Goal: Information Seeking & Learning: Learn about a topic

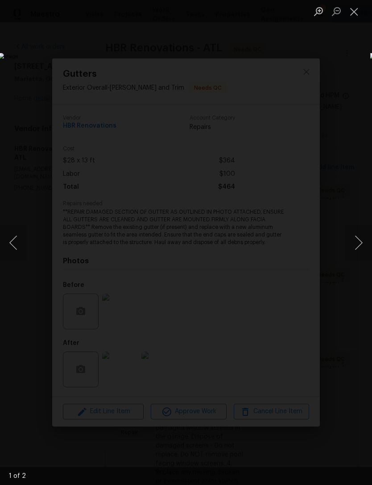
scroll to position [1050, 0]
click at [354, 12] on button "Close lightbox" at bounding box center [354, 12] width 18 height 16
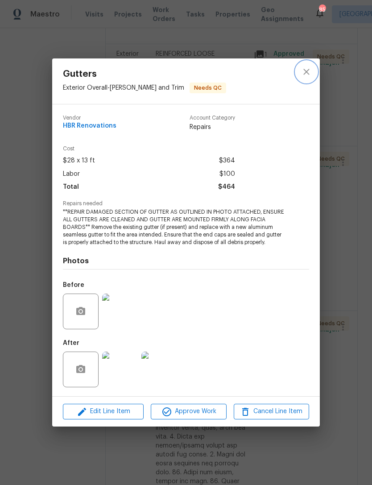
click at [306, 71] on icon "close" at bounding box center [306, 72] width 6 height 6
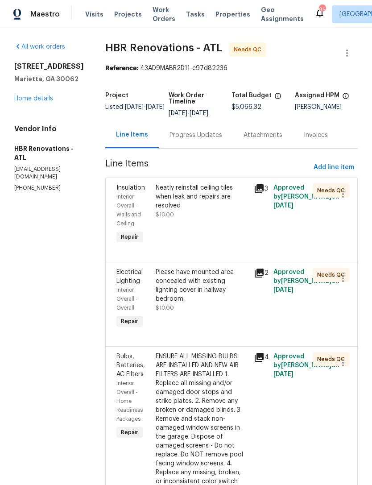
scroll to position [0, 0]
click at [218, 13] on span "Properties" at bounding box center [232, 14] width 35 height 9
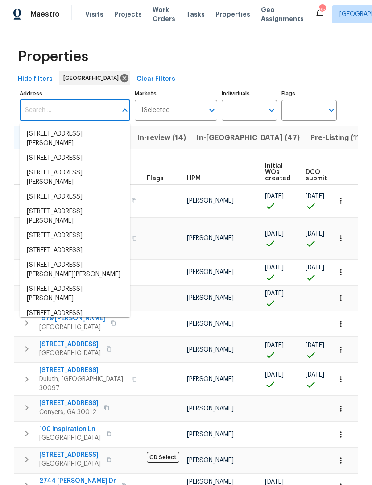
click at [62, 110] on input "Address" at bounding box center [68, 110] width 97 height 21
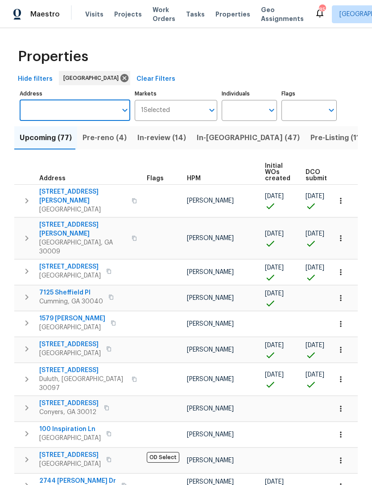
type input "[STREET_ADDRESS][PERSON_NAME][PERSON_NAME]"
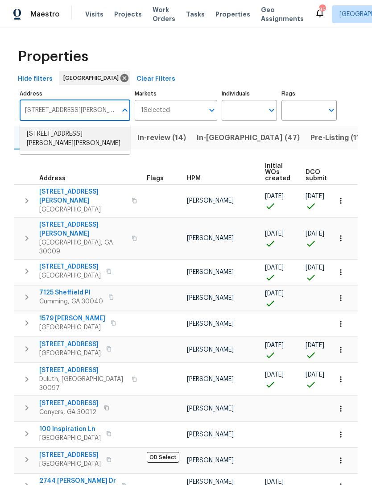
click at [81, 138] on li "[STREET_ADDRESS][PERSON_NAME][PERSON_NAME]" at bounding box center [75, 139] width 111 height 24
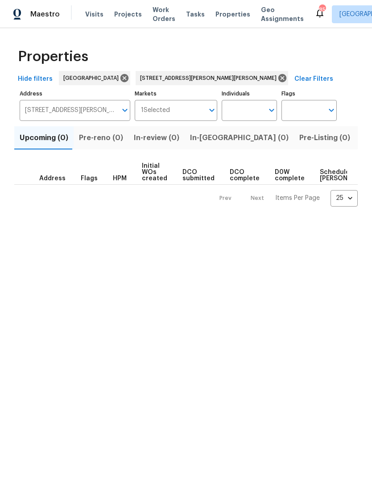
click at [361, 141] on span "Listed (1)" at bounding box center [377, 138] width 32 height 12
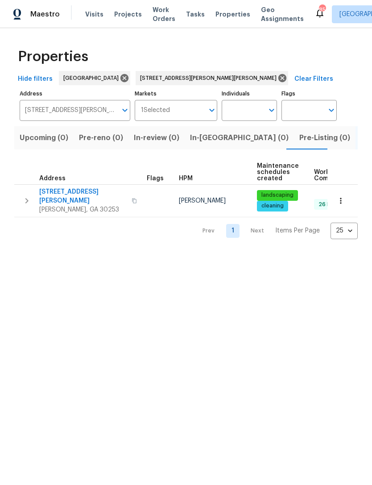
click at [57, 205] on span "[PERSON_NAME], GA 30253" at bounding box center [82, 209] width 87 height 9
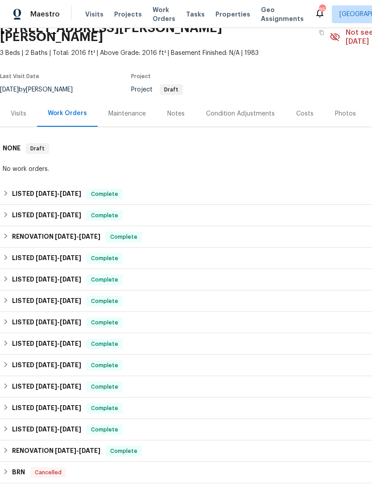
scroll to position [44, 0]
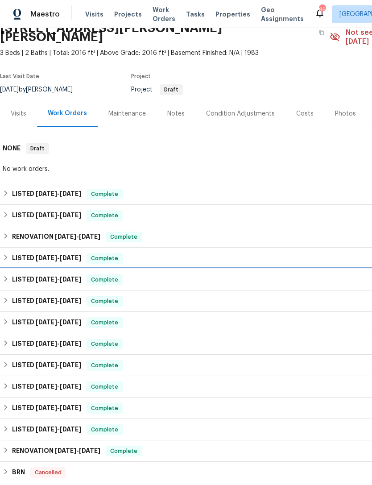
click at [38, 276] on span "3/6/25" at bounding box center [46, 279] width 21 height 6
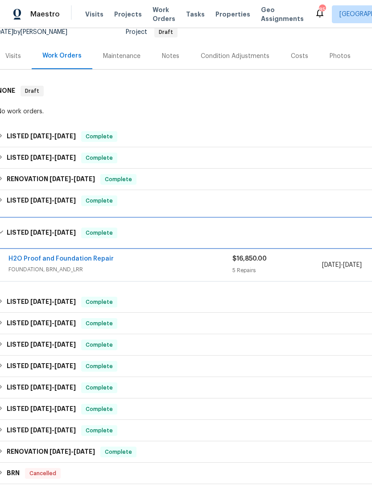
scroll to position [103, 5]
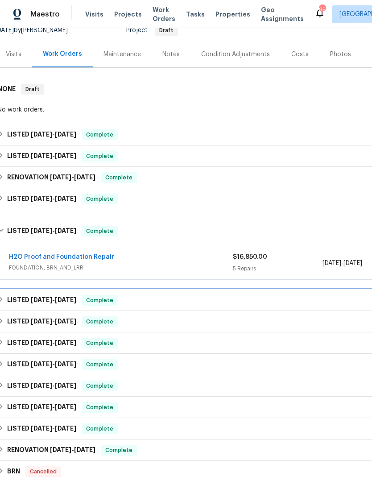
click at [47, 297] on span "12/10/24" at bounding box center [41, 300] width 21 height 6
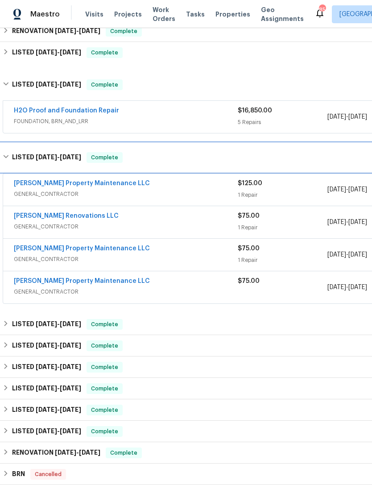
scroll to position [249, 0]
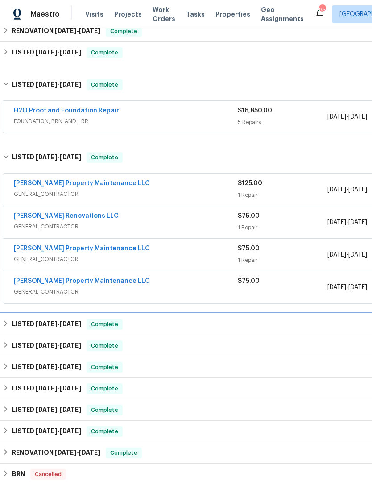
click at [50, 321] on span "12/10/24" at bounding box center [46, 324] width 21 height 6
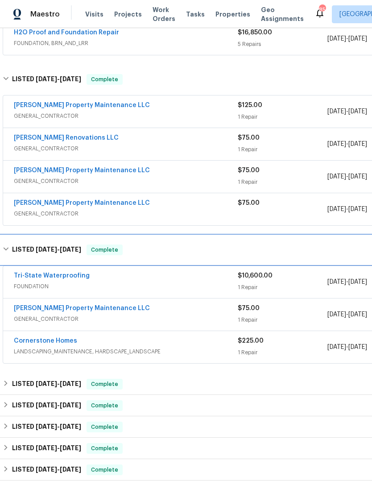
scroll to position [327, 0]
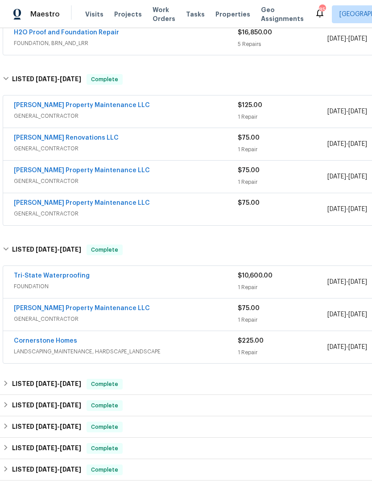
click at [41, 273] on link "Tri-State Waterproofing" at bounding box center [52, 276] width 76 height 6
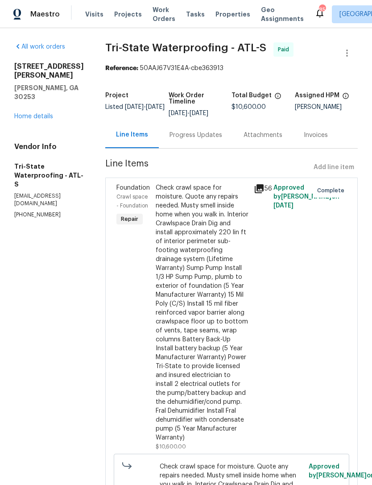
scroll to position [1, 0]
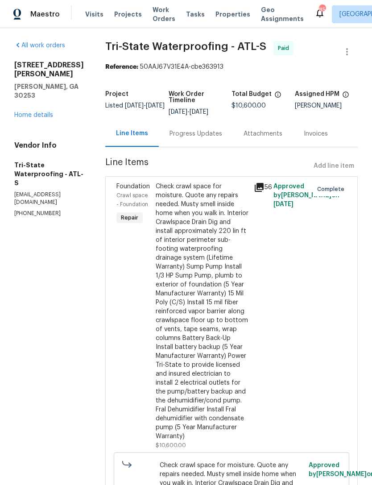
click at [263, 192] on icon at bounding box center [259, 187] width 9 height 9
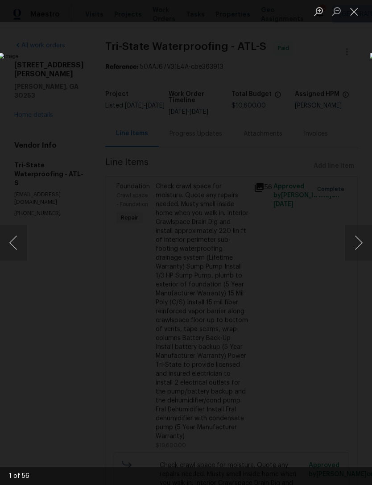
click at [355, 244] on button "Next image" at bounding box center [358, 243] width 27 height 36
click at [348, 250] on button "Next image" at bounding box center [358, 243] width 27 height 36
click at [351, 252] on button "Next image" at bounding box center [358, 243] width 27 height 36
click at [350, 252] on button "Next image" at bounding box center [358, 243] width 27 height 36
click at [349, 251] on button "Next image" at bounding box center [358, 243] width 27 height 36
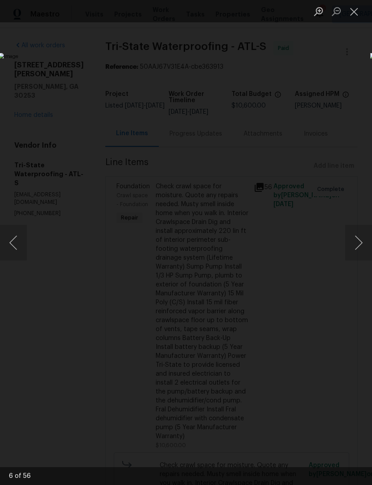
click at [348, 251] on button "Next image" at bounding box center [358, 243] width 27 height 36
click at [353, 19] on button "Close lightbox" at bounding box center [354, 12] width 18 height 16
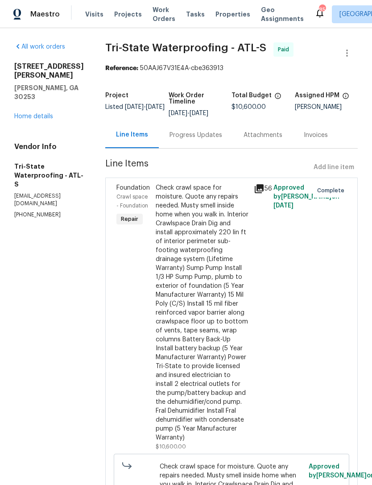
scroll to position [0, 0]
click at [29, 113] on link "Home details" at bounding box center [33, 116] width 39 height 6
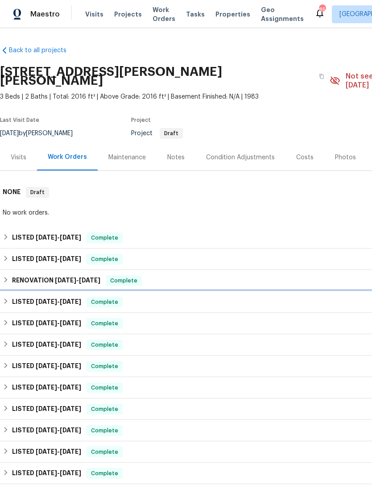
click at [45, 298] on span "5/13/25" at bounding box center [46, 301] width 21 height 6
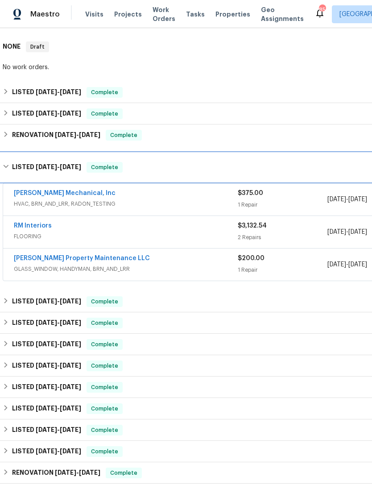
scroll to position [148, 0]
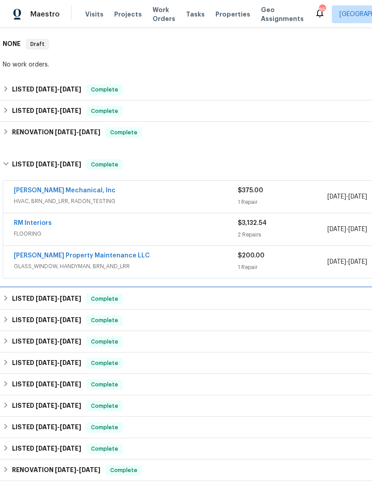
click at [42, 288] on div "LISTED 3/6/25 - 3/7/25 Complete" at bounding box center [252, 298] width 504 height 21
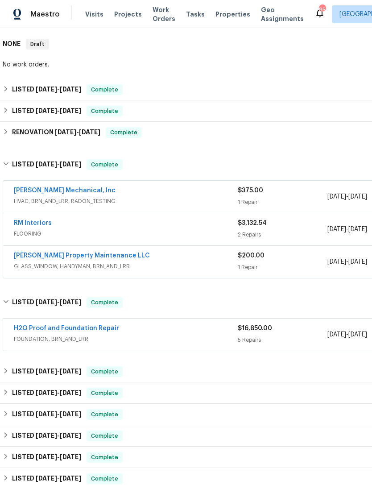
click at [54, 325] on link "H2O Proof and Foundation Repair" at bounding box center [66, 328] width 105 height 6
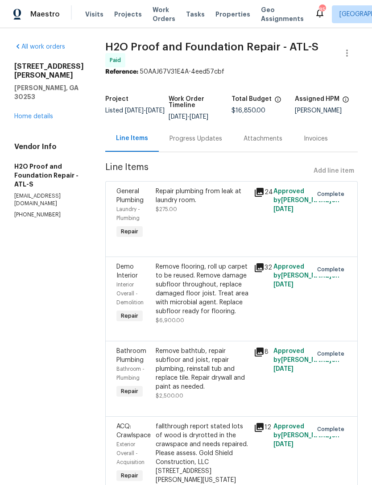
click at [116, 197] on span "General Plumbing" at bounding box center [129, 195] width 27 height 15
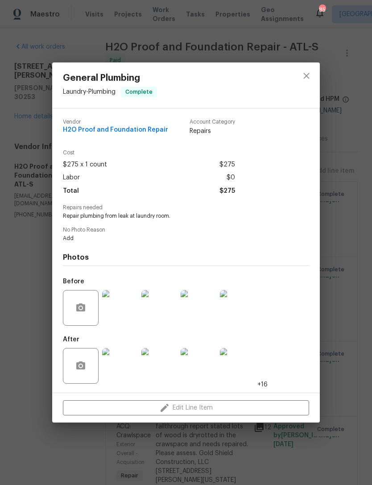
click at [113, 368] on img at bounding box center [120, 366] width 36 height 36
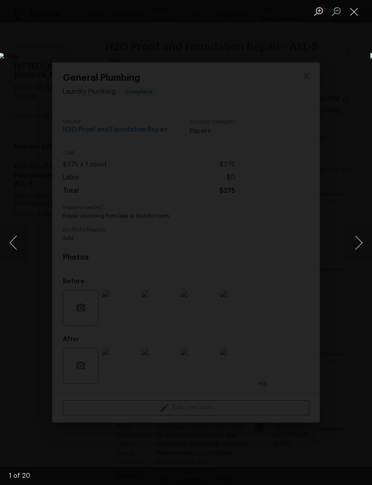
click at [356, 250] on button "Next image" at bounding box center [358, 243] width 27 height 36
click at [351, 254] on button "Next image" at bounding box center [358, 243] width 27 height 36
click at [351, 252] on button "Next image" at bounding box center [358, 243] width 27 height 36
click at [351, 248] on button "Next image" at bounding box center [358, 243] width 27 height 36
click at [351, 249] on button "Next image" at bounding box center [358, 243] width 27 height 36
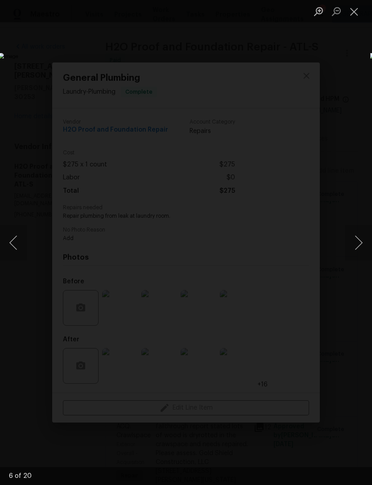
click at [352, 249] on button "Next image" at bounding box center [358, 243] width 27 height 36
click at [354, 17] on button "Close lightbox" at bounding box center [354, 12] width 18 height 16
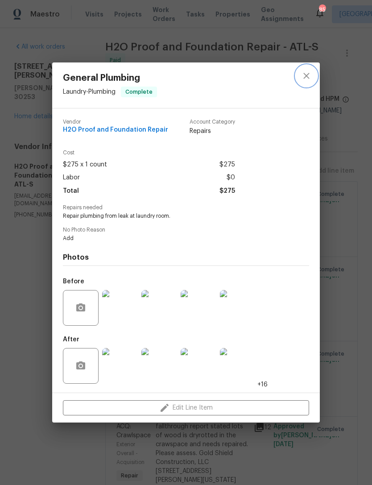
click at [306, 77] on icon "close" at bounding box center [306, 75] width 11 height 11
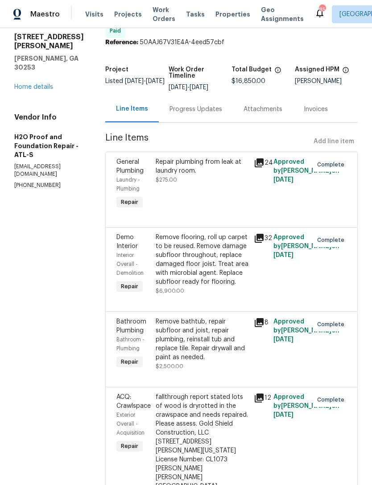
scroll to position [30, 0]
click at [116, 239] on div "Demo Interior" at bounding box center [133, 241] width 34 height 18
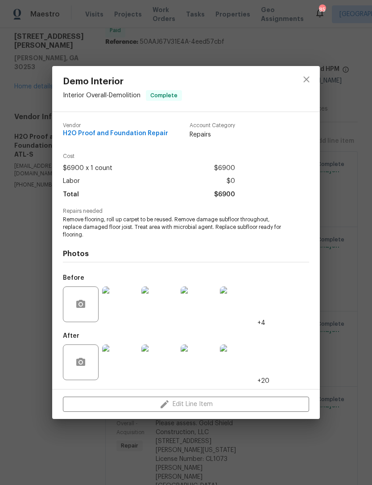
click at [116, 307] on img at bounding box center [120, 304] width 36 height 36
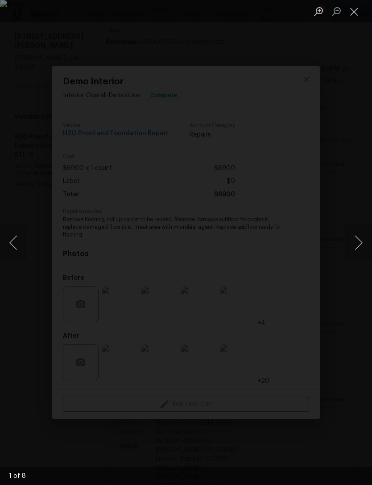
click at [357, 247] on button "Next image" at bounding box center [358, 243] width 27 height 36
click at [354, 248] on button "Next image" at bounding box center [358, 243] width 27 height 36
click at [353, 246] on button "Next image" at bounding box center [358, 243] width 27 height 36
click at [356, 248] on button "Next image" at bounding box center [358, 243] width 27 height 36
click at [356, 244] on button "Next image" at bounding box center [358, 243] width 27 height 36
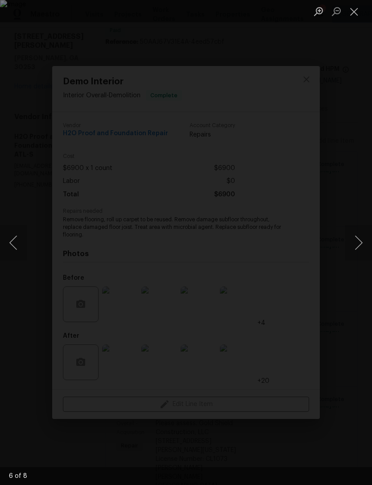
click at [354, 243] on button "Next image" at bounding box center [358, 243] width 27 height 36
click at [354, 240] on button "Next image" at bounding box center [358, 243] width 27 height 36
click at [354, 243] on button "Next image" at bounding box center [358, 243] width 27 height 36
click at [353, 242] on button "Next image" at bounding box center [358, 243] width 27 height 36
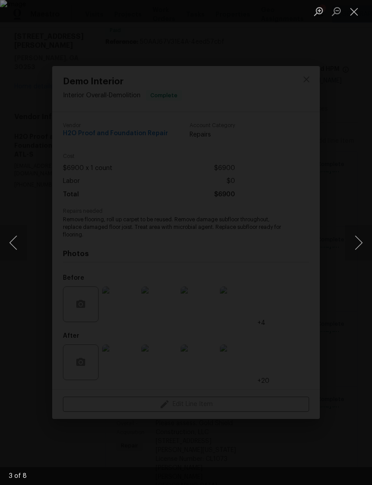
click at [353, 243] on button "Next image" at bounding box center [358, 243] width 27 height 36
click at [349, 124] on div "Lightbox" at bounding box center [186, 242] width 372 height 485
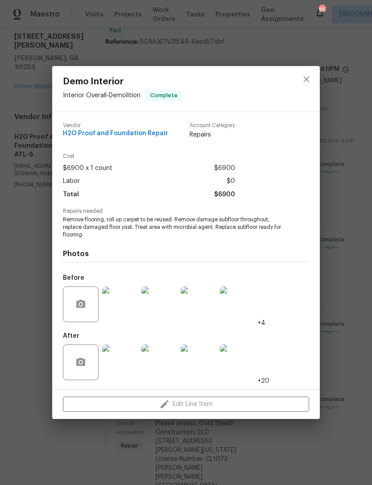
click at [115, 362] on img at bounding box center [120, 362] width 36 height 36
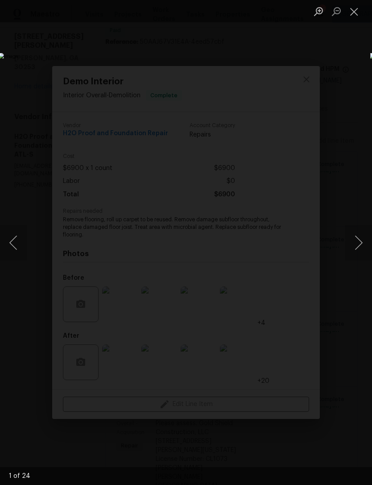
click at [357, 248] on button "Next image" at bounding box center [358, 243] width 27 height 36
click at [353, 241] on button "Next image" at bounding box center [358, 243] width 27 height 36
click at [358, 238] on button "Next image" at bounding box center [358, 243] width 27 height 36
click at [356, 239] on button "Next image" at bounding box center [358, 243] width 27 height 36
click at [352, 237] on button "Next image" at bounding box center [358, 243] width 27 height 36
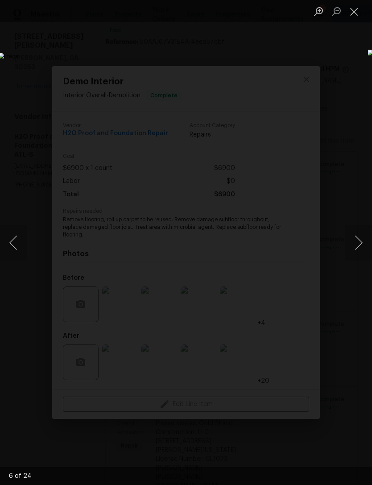
click at [354, 240] on button "Next image" at bounding box center [358, 243] width 27 height 36
click at [353, 242] on button "Next image" at bounding box center [358, 243] width 27 height 36
click at [355, 243] on button "Next image" at bounding box center [358, 243] width 27 height 36
click at [357, 244] on button "Next image" at bounding box center [358, 243] width 27 height 36
click at [356, 244] on button "Next image" at bounding box center [358, 243] width 27 height 36
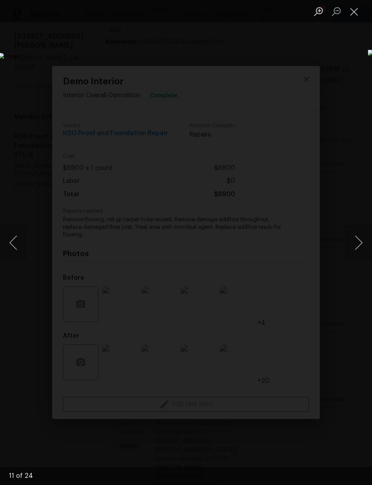
click at [356, 244] on button "Next image" at bounding box center [358, 243] width 27 height 36
click at [355, 244] on button "Next image" at bounding box center [358, 243] width 27 height 36
click at [357, 18] on button "Close lightbox" at bounding box center [354, 12] width 18 height 16
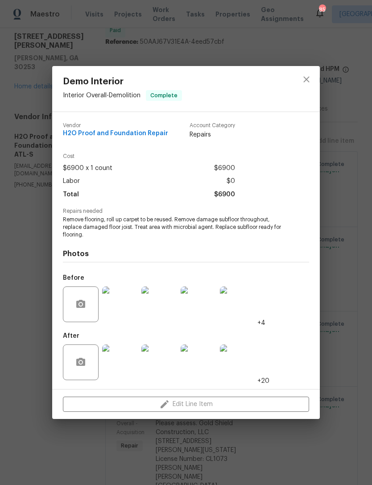
click at [311, 97] on div at bounding box center [306, 88] width 27 height 45
click at [308, 83] on icon "close" at bounding box center [306, 79] width 11 height 11
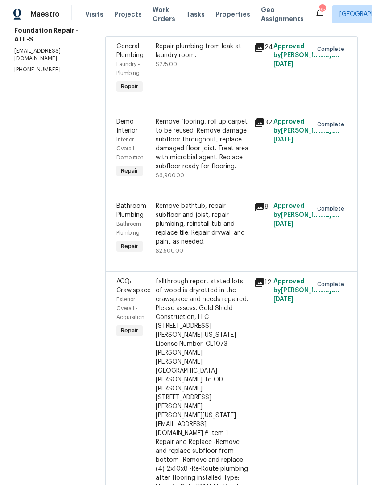
scroll to position [145, 0]
click at [116, 219] on div "Bathroom - Plumbing" at bounding box center [133, 228] width 34 height 18
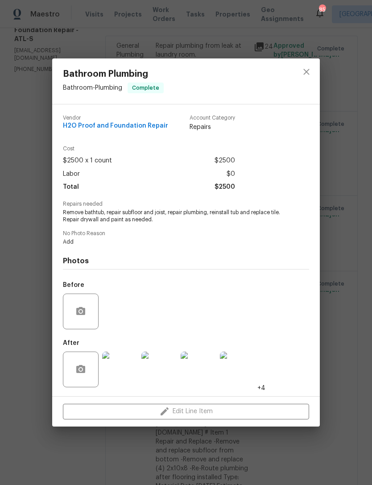
click at [115, 366] on img at bounding box center [120, 369] width 36 height 36
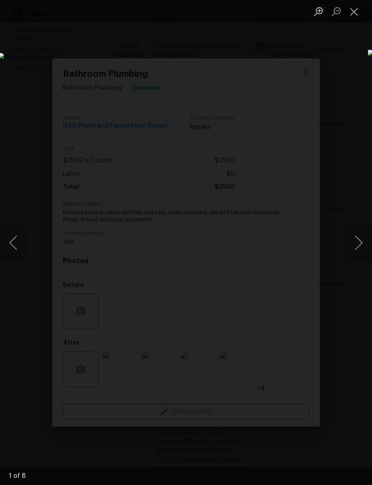
click at [356, 247] on button "Next image" at bounding box center [358, 243] width 27 height 36
click at [354, 246] on button "Next image" at bounding box center [358, 243] width 27 height 36
click at [355, 245] on button "Next image" at bounding box center [358, 243] width 27 height 36
click at [354, 244] on button "Next image" at bounding box center [358, 243] width 27 height 36
click at [355, 240] on button "Next image" at bounding box center [358, 243] width 27 height 36
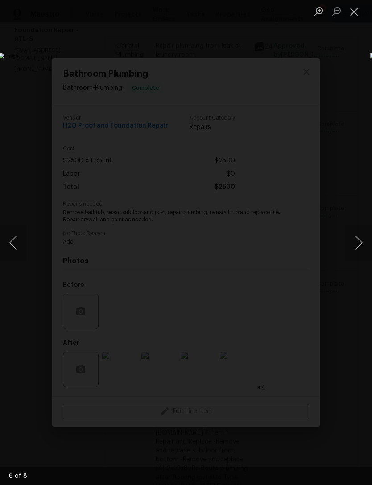
click at [16, 237] on button "Previous image" at bounding box center [13, 243] width 27 height 36
click at [355, 245] on button "Next image" at bounding box center [358, 243] width 27 height 36
click at [353, 242] on button "Next image" at bounding box center [358, 243] width 27 height 36
click at [355, 244] on button "Next image" at bounding box center [358, 243] width 27 height 36
click at [356, 244] on button "Next image" at bounding box center [358, 243] width 27 height 36
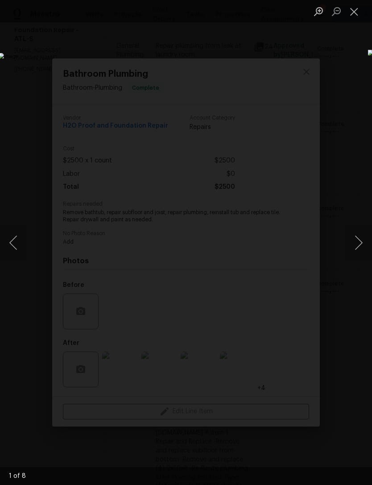
click at [356, 243] on button "Next image" at bounding box center [358, 243] width 27 height 36
click at [357, 16] on button "Close lightbox" at bounding box center [354, 12] width 18 height 16
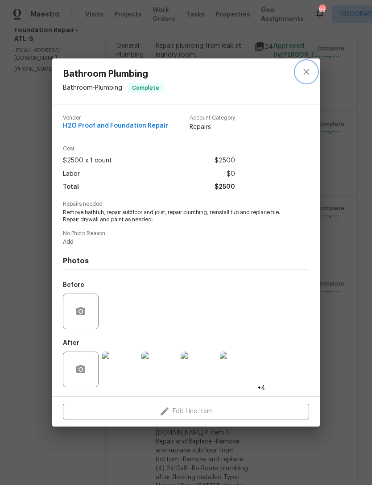
click at [309, 71] on icon "close" at bounding box center [306, 71] width 11 height 11
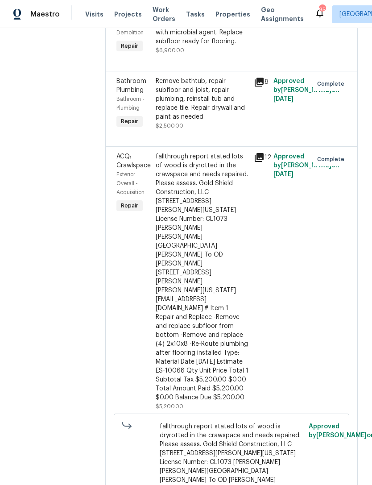
scroll to position [277, 0]
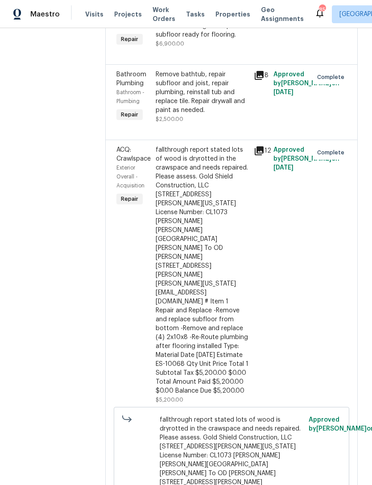
click at [116, 159] on span "ACQ: Crawlspace" at bounding box center [133, 154] width 34 height 15
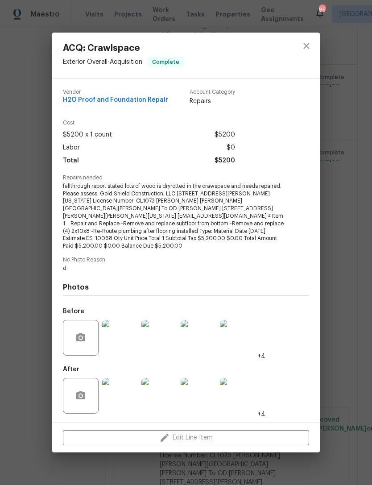
click at [116, 334] on img at bounding box center [120, 338] width 36 height 36
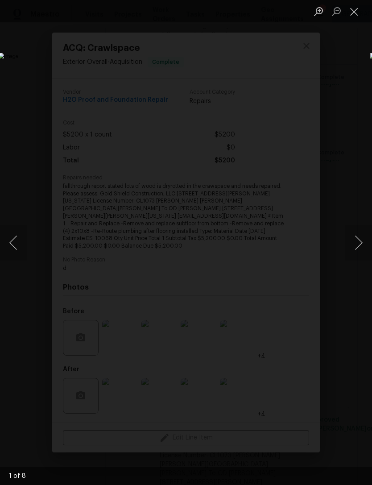
click at [359, 244] on button "Next image" at bounding box center [358, 243] width 27 height 36
click at [356, 241] on button "Next image" at bounding box center [358, 243] width 27 height 36
click at [356, 240] on button "Next image" at bounding box center [358, 243] width 27 height 36
click at [358, 240] on button "Next image" at bounding box center [358, 243] width 27 height 36
click at [357, 240] on button "Next image" at bounding box center [358, 243] width 27 height 36
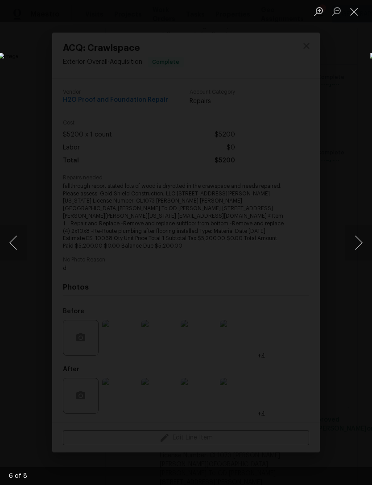
click at [357, 240] on button "Next image" at bounding box center [358, 243] width 27 height 36
click at [356, 240] on button "Next image" at bounding box center [358, 243] width 27 height 36
click at [16, 235] on button "Previous image" at bounding box center [13, 243] width 27 height 36
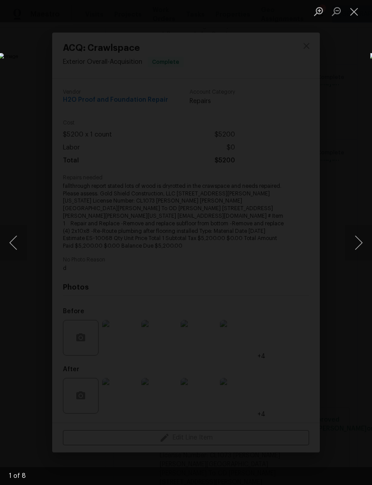
click at [12, 235] on button "Previous image" at bounding box center [13, 243] width 27 height 36
click at [357, 18] on button "Close lightbox" at bounding box center [354, 12] width 18 height 16
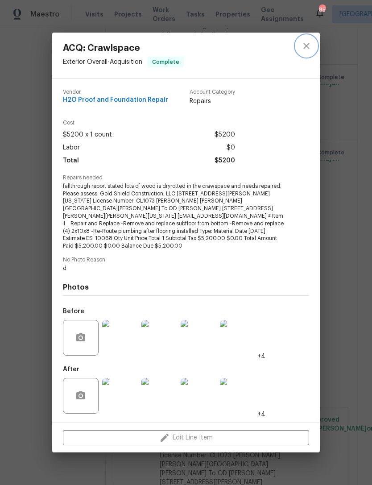
click at [309, 51] on icon "close" at bounding box center [306, 46] width 11 height 11
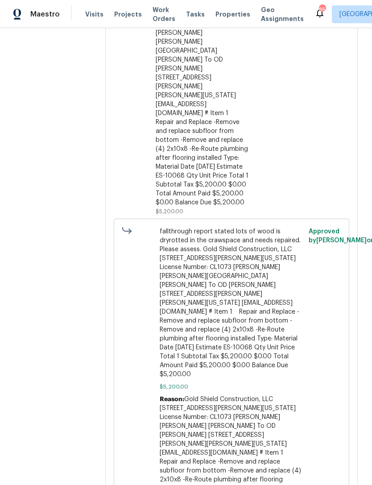
scroll to position [463, 0]
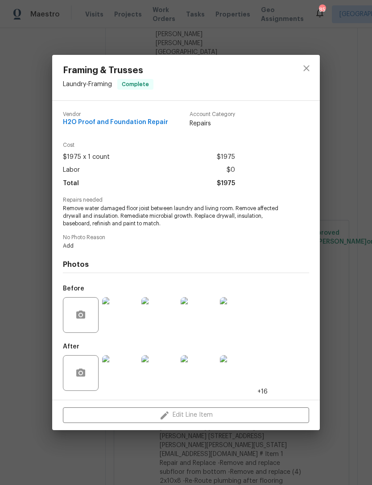
click at [117, 318] on img at bounding box center [120, 315] width 36 height 36
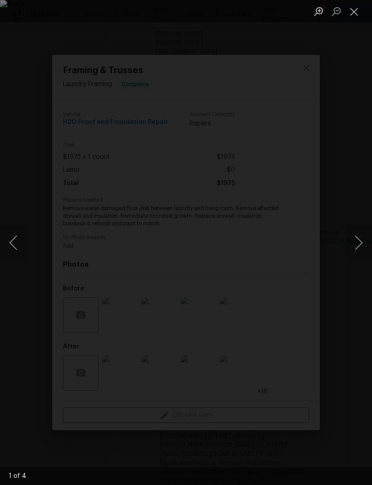
click at [357, 17] on button "Close lightbox" at bounding box center [354, 12] width 18 height 16
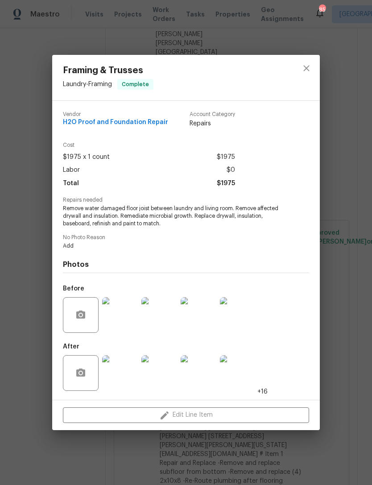
click at [112, 373] on img at bounding box center [120, 373] width 36 height 36
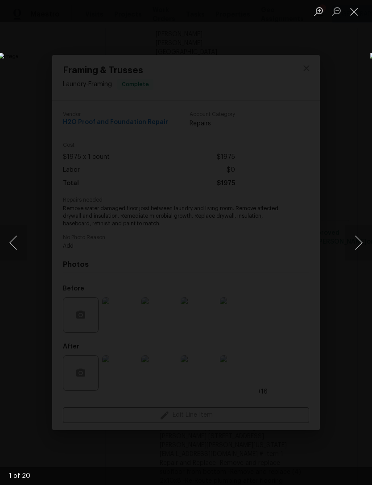
click at [354, 246] on button "Next image" at bounding box center [358, 243] width 27 height 36
click at [355, 246] on button "Next image" at bounding box center [358, 243] width 27 height 36
click at [355, 245] on button "Next image" at bounding box center [358, 243] width 27 height 36
click at [355, 244] on button "Next image" at bounding box center [358, 243] width 27 height 36
click at [355, 242] on button "Next image" at bounding box center [358, 243] width 27 height 36
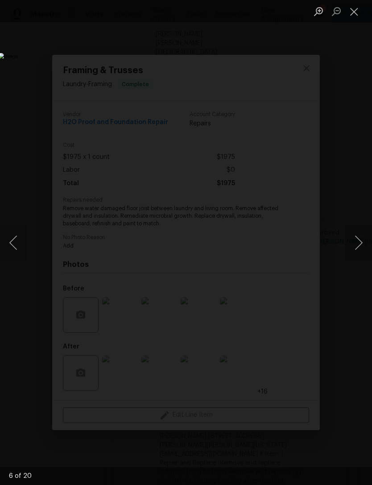
click at [355, 241] on button "Next image" at bounding box center [358, 243] width 27 height 36
click at [354, 241] on button "Next image" at bounding box center [358, 243] width 27 height 36
click at [355, 15] on button "Close lightbox" at bounding box center [354, 12] width 18 height 16
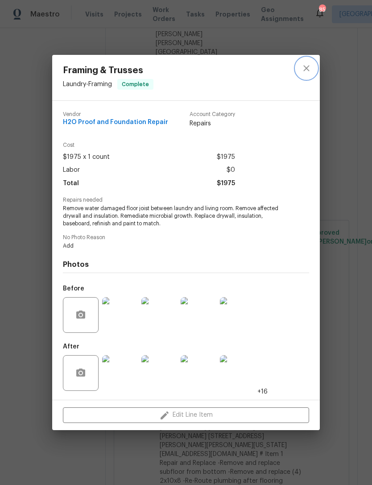
click at [306, 70] on icon "close" at bounding box center [306, 68] width 11 height 11
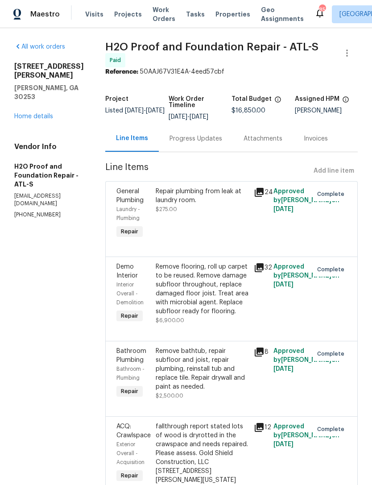
scroll to position [0, 0]
click at [27, 120] on link "Home details" at bounding box center [33, 116] width 39 height 6
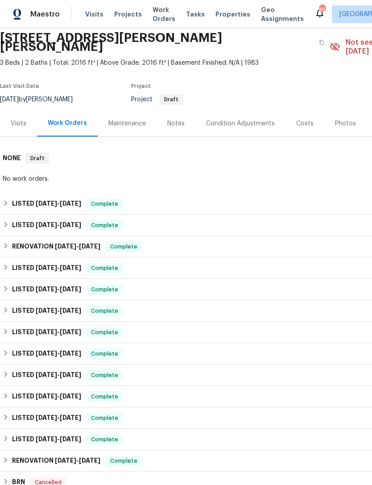
scroll to position [35, 0]
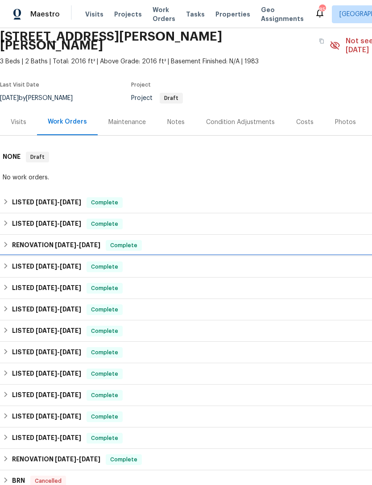
click at [40, 263] on span "5/13/25" at bounding box center [46, 266] width 21 height 6
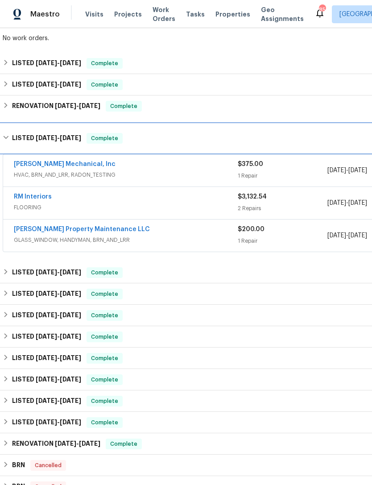
scroll to position [176, 0]
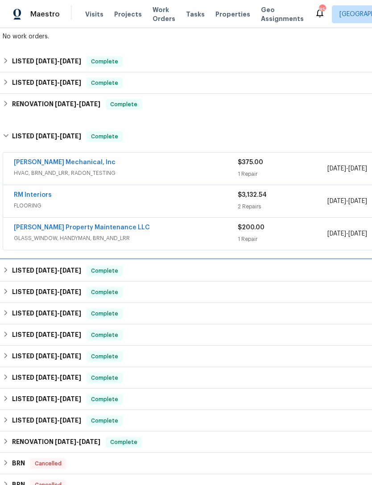
click at [38, 265] on h6 "LISTED 3/6/25 - 3/7/25" at bounding box center [46, 270] width 69 height 11
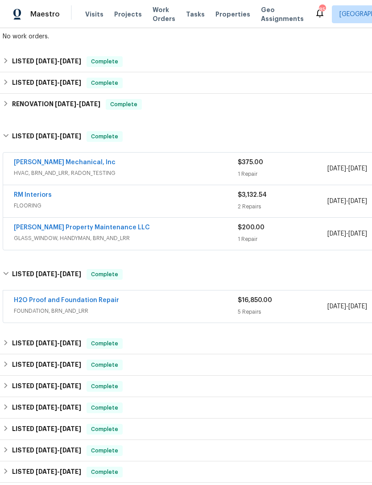
click at [137, 223] on div "Glen Property Maintenance LLC" at bounding box center [126, 228] width 224 height 11
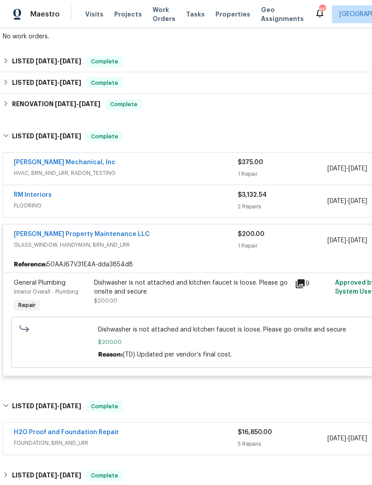
click at [99, 201] on span "FLOORING" at bounding box center [126, 205] width 224 height 9
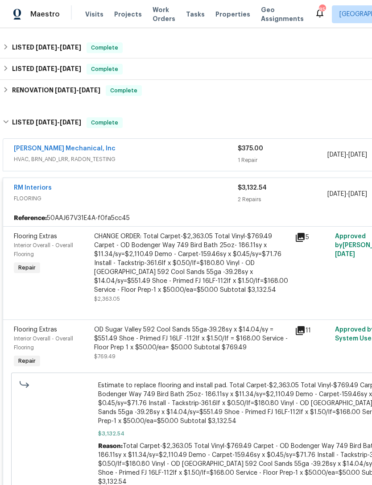
scroll to position [191, 0]
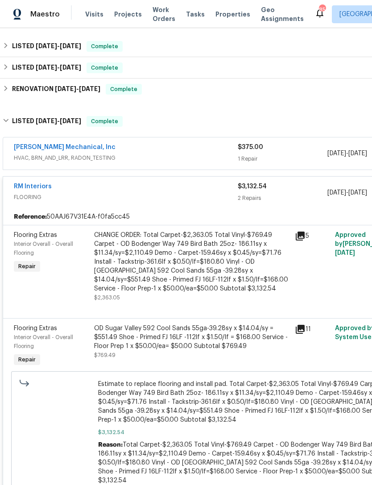
click at [305, 231] on icon at bounding box center [300, 235] width 9 height 9
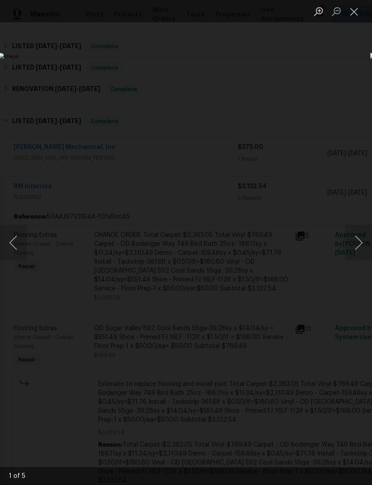
click at [360, 251] on button "Next image" at bounding box center [358, 243] width 27 height 36
click at [356, 253] on button "Next image" at bounding box center [358, 243] width 27 height 36
click at [354, 244] on button "Next image" at bounding box center [358, 243] width 27 height 36
click at [354, 242] on button "Next image" at bounding box center [358, 243] width 27 height 36
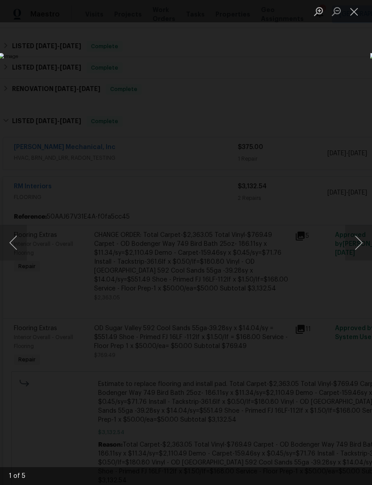
click at [356, 244] on button "Next image" at bounding box center [358, 243] width 27 height 36
click at [358, 11] on button "Close lightbox" at bounding box center [354, 12] width 18 height 16
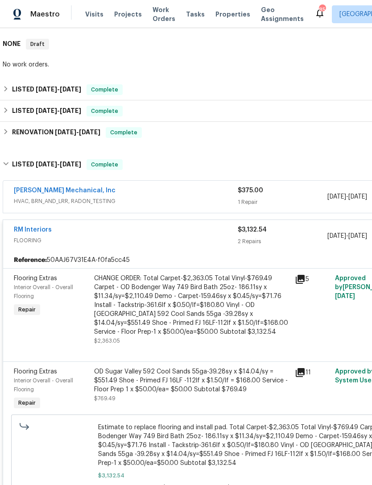
scroll to position [147, 0]
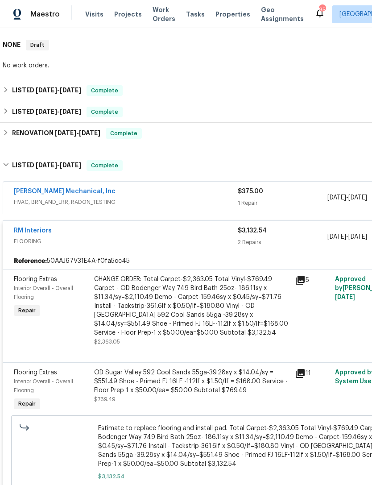
click at [109, 187] on div "JH Martin Mechanical, Inc" at bounding box center [126, 192] width 224 height 11
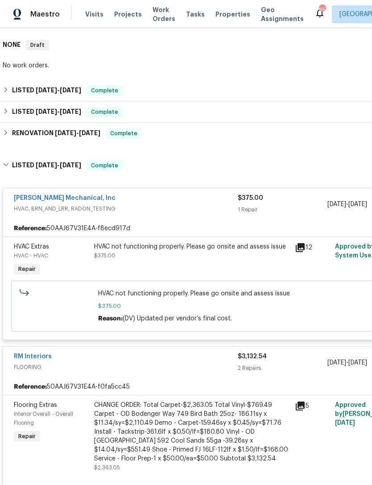
click at [107, 194] on div "JH Martin Mechanical, Inc" at bounding box center [126, 199] width 224 height 11
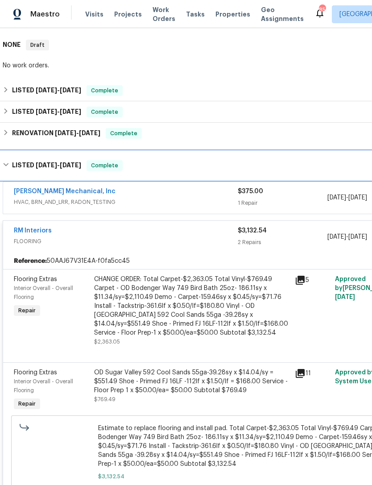
click at [258, 160] on div "LISTED 5/13/25 - 6/20/25 Complete" at bounding box center [252, 165] width 499 height 11
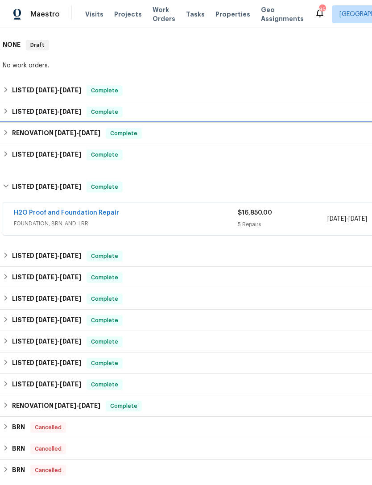
click at [272, 128] on div "RENOVATION 5/20/25 - 5/26/25 Complete" at bounding box center [252, 133] width 499 height 11
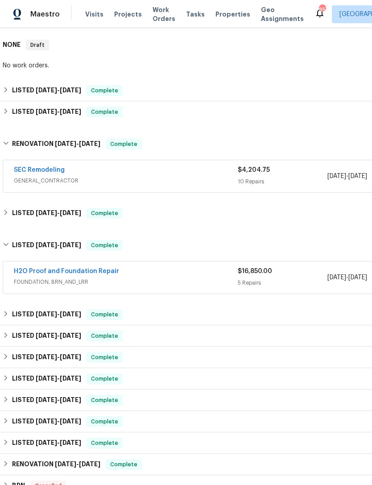
click at [84, 176] on span "GENERAL_CONTRACTOR" at bounding box center [126, 180] width 224 height 9
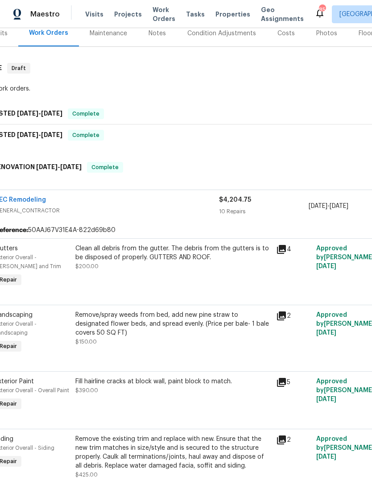
scroll to position [124, 18]
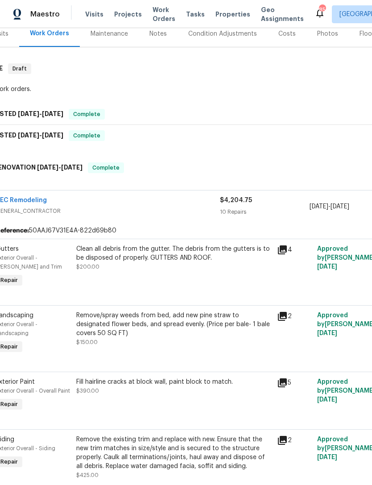
click at [70, 207] on span "GENERAL_CONTRACTOR" at bounding box center [108, 211] width 224 height 9
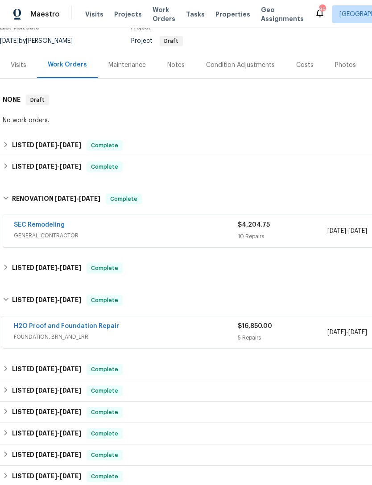
scroll to position [92, 0]
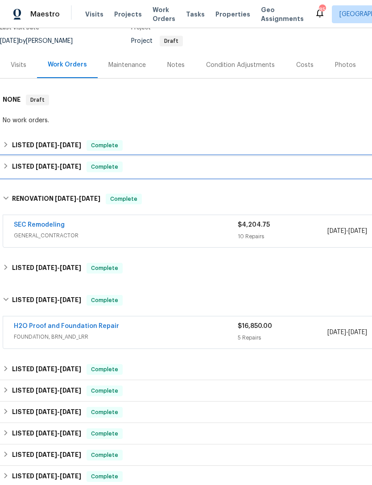
click at [273, 161] on div "LISTED 9/8/25 - 9/9/25 Complete" at bounding box center [252, 166] width 499 height 11
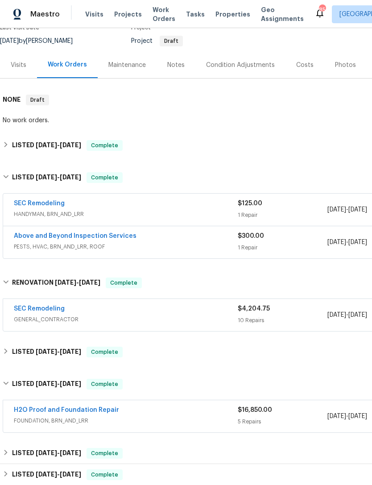
click at [149, 242] on span "PESTS, HVAC, BRN_AND_LRR, ROOF" at bounding box center [126, 246] width 224 height 9
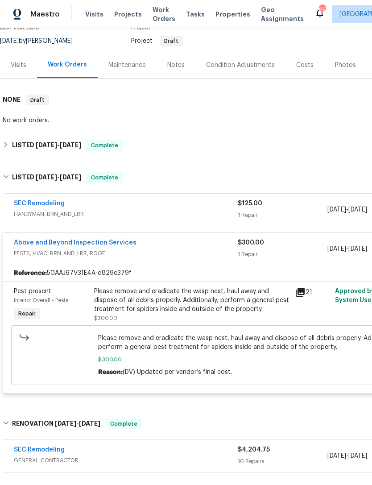
click at [93, 210] on span "HANDYMAN, BRN_AND_LRR" at bounding box center [126, 214] width 224 height 9
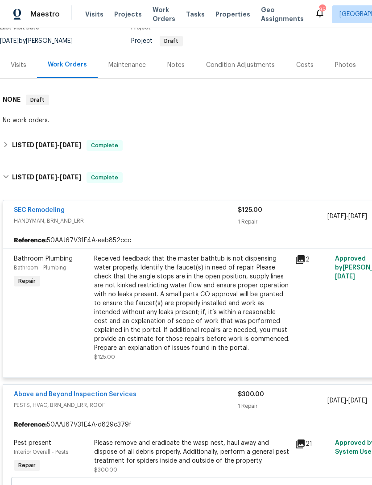
click at [305, 255] on icon at bounding box center [300, 259] width 11 height 11
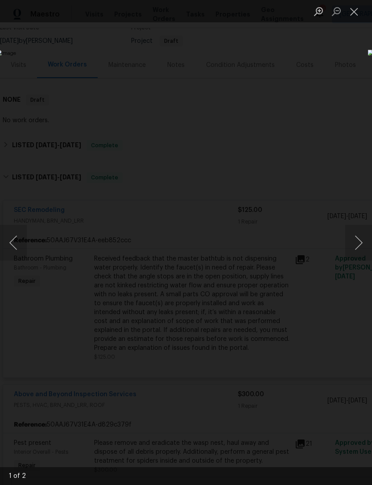
click at [351, 242] on button "Next image" at bounding box center [358, 243] width 27 height 36
click at [347, 246] on button "Next image" at bounding box center [358, 243] width 27 height 36
click at [354, 18] on button "Close lightbox" at bounding box center [354, 12] width 18 height 16
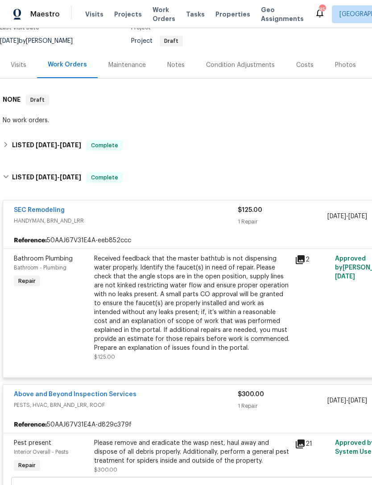
click at [37, 256] on span "Bathroom Plumbing" at bounding box center [43, 259] width 59 height 6
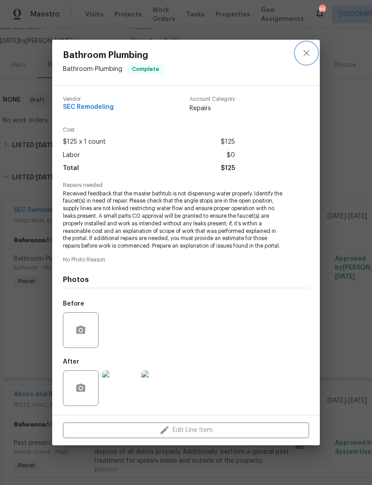
click at [307, 57] on icon "close" at bounding box center [306, 53] width 11 height 11
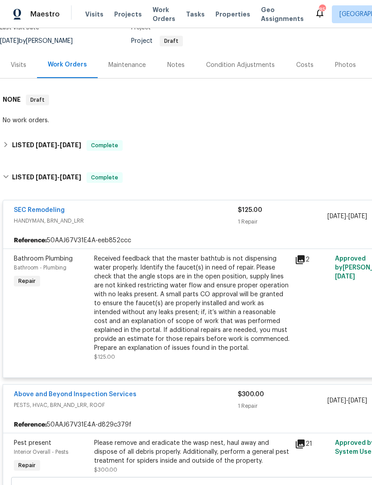
click at [93, 207] on div "SEC Remodeling" at bounding box center [126, 211] width 224 height 11
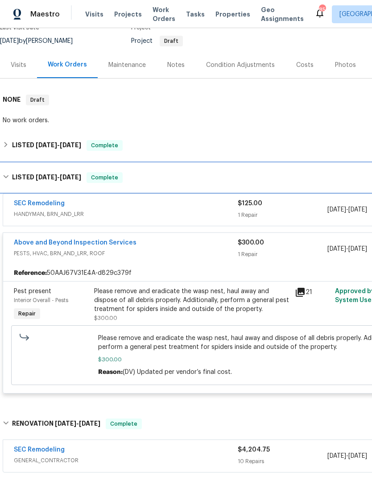
click at [53, 175] on div "LISTED 9/8/25 - 9/9/25 Complete" at bounding box center [252, 177] width 504 height 29
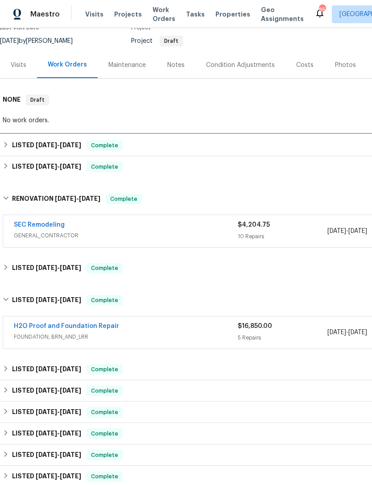
click at [41, 142] on span "9/18/25" at bounding box center [46, 145] width 21 height 6
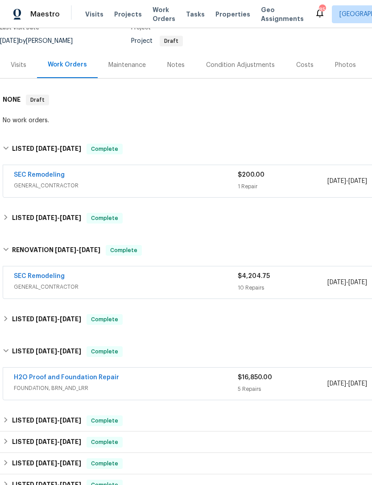
click at [92, 172] on div "SEC Remodeling" at bounding box center [126, 175] width 224 height 11
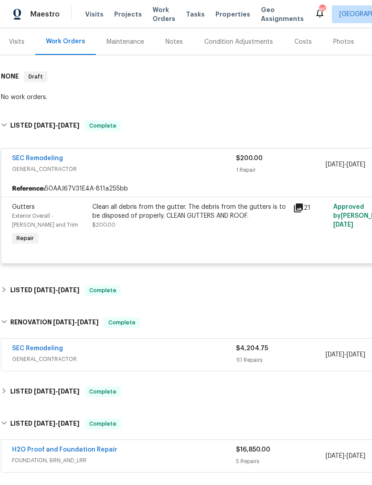
scroll to position [107, 3]
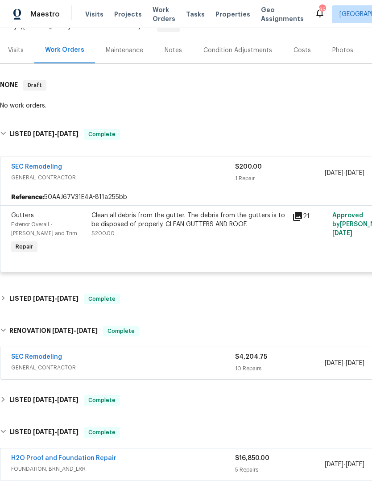
click at [76, 162] on div "SEC Remodeling" at bounding box center [123, 167] width 224 height 11
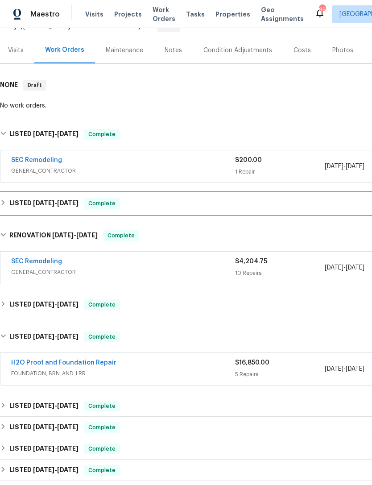
click at [120, 199] on div "LISTED 9/8/25 - 9/9/25 Complete" at bounding box center [249, 203] width 499 height 11
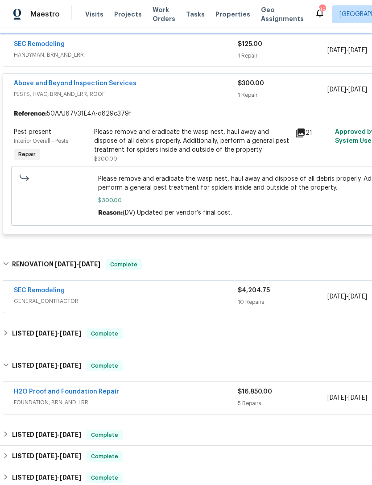
scroll to position [296, 0]
click at [91, 285] on div "SEC Remodeling" at bounding box center [126, 290] width 224 height 11
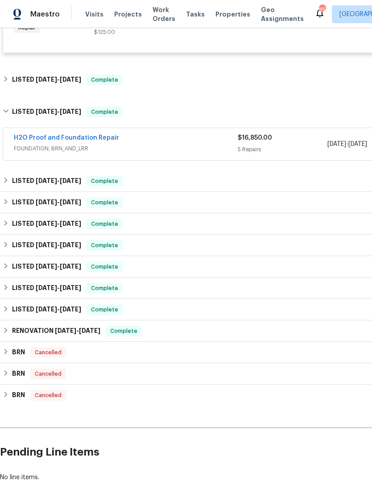
scroll to position [1359, 0]
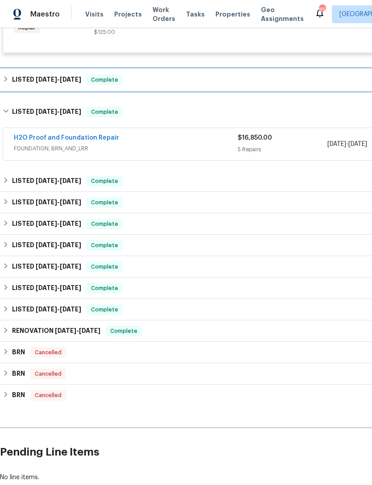
click at [125, 85] on div "LISTED 5/13/25 - 6/20/25 Complete" at bounding box center [252, 79] width 504 height 21
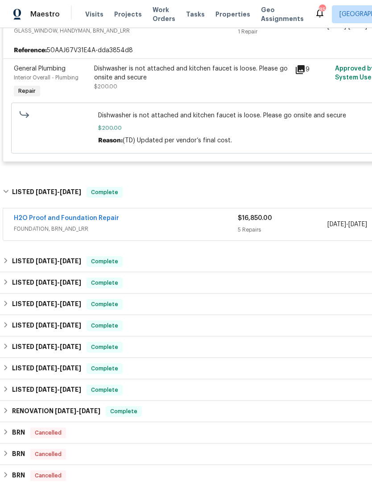
scroll to position [1877, 0]
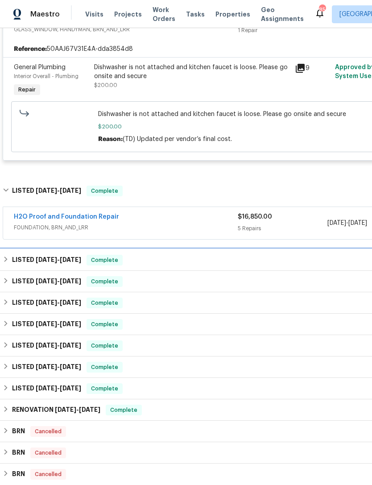
click at [131, 255] on div "LISTED 12/10/24 - 3/4/25 Complete" at bounding box center [252, 260] width 499 height 11
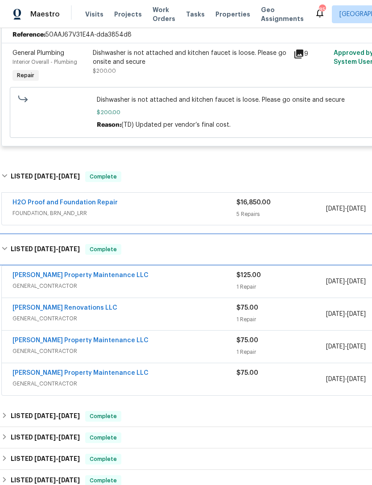
scroll to position [1893, 2]
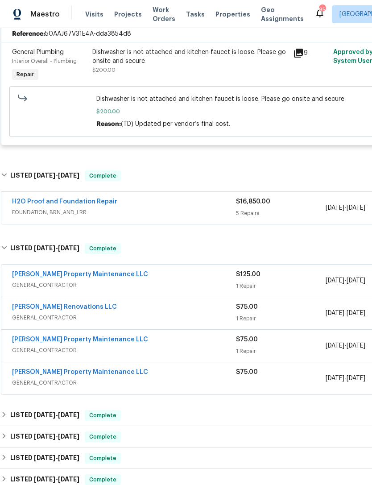
click at [99, 302] on div "Aseem Renovations LLC" at bounding box center [124, 307] width 224 height 11
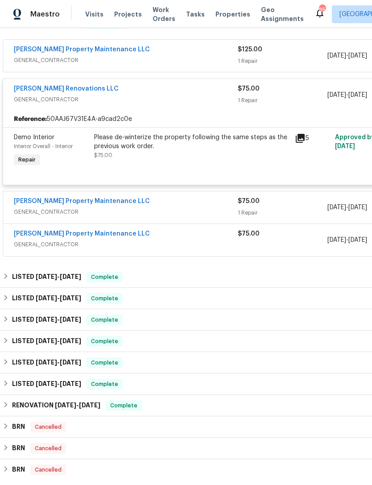
scroll to position [2118, 0]
click at [133, 273] on div "LISTED 12/10/24 - 1/16/25 Complete" at bounding box center [252, 276] width 499 height 11
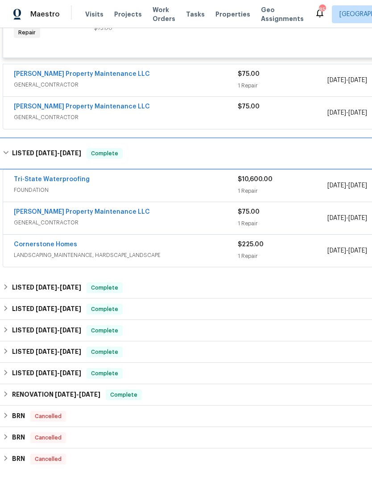
scroll to position [2247, 0]
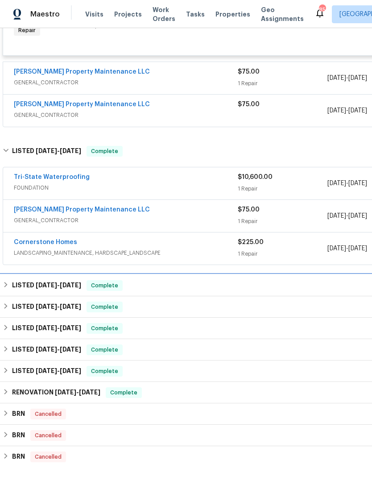
click at [126, 281] on div "LISTED 11/1/24 - 11/5/24 Complete" at bounding box center [252, 285] width 499 height 11
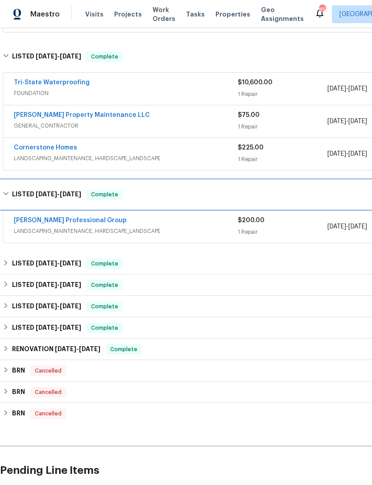
scroll to position [2341, 0]
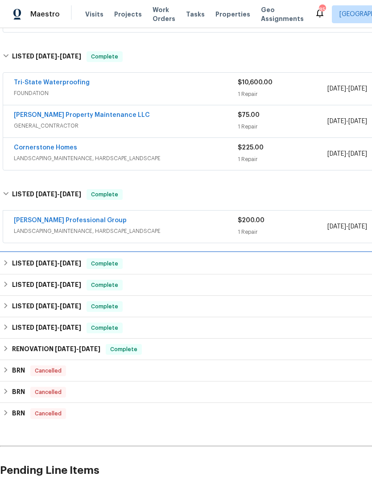
click at [129, 258] on div "LISTED 7/16/24 - 7/23/24 Complete" at bounding box center [252, 263] width 499 height 11
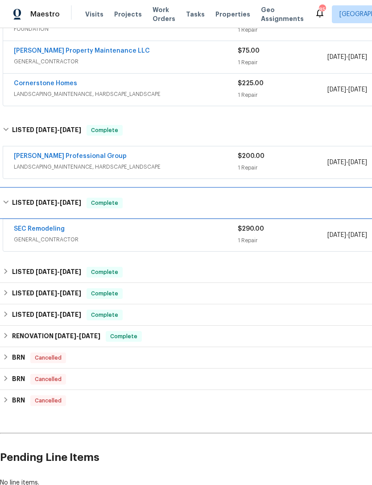
scroll to position [2408, 0]
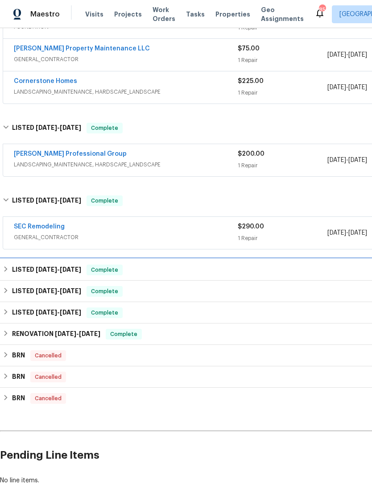
click at [122, 265] on span "Complete" at bounding box center [104, 269] width 34 height 9
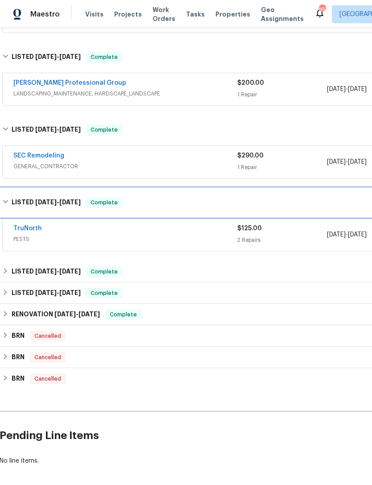
scroll to position [2481, 0]
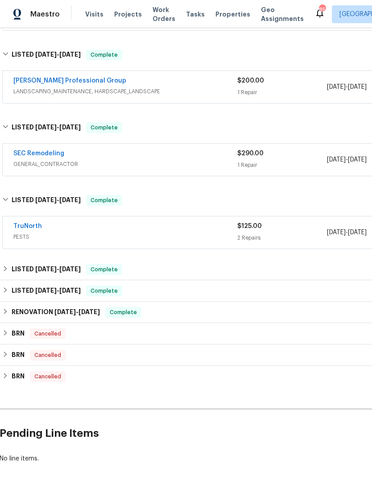
click at [74, 222] on div "TruNorth" at bounding box center [125, 227] width 224 height 11
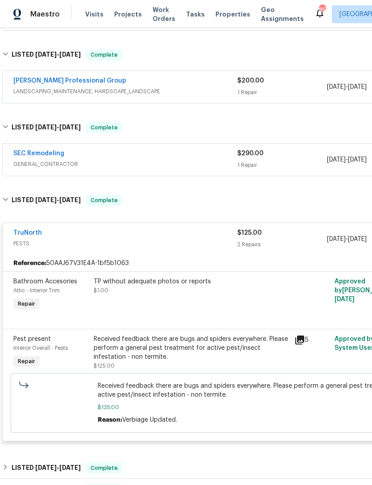
click at [80, 228] on div "TruNorth" at bounding box center [125, 233] width 224 height 11
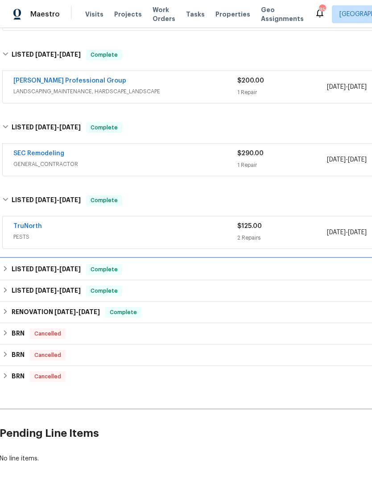
click at [126, 265] on div "LISTED 5/1/24 - 5/4/24 Complete" at bounding box center [251, 269] width 499 height 11
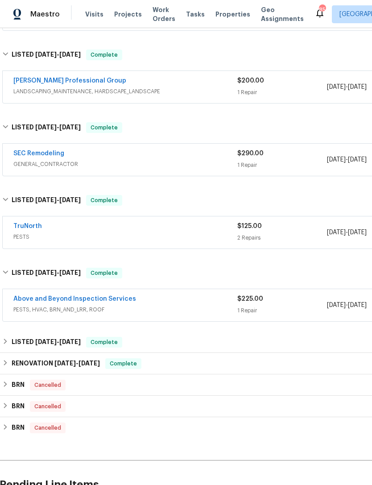
click at [133, 305] on span "PESTS, HVAC, BRN_AND_LRR, ROOF" at bounding box center [125, 309] width 224 height 9
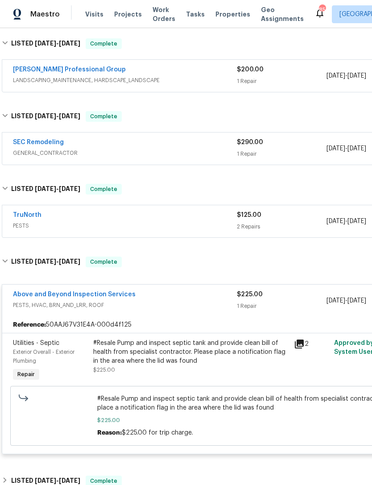
scroll to position [2492, 1]
click at [138, 300] on span "PESTS, HVAC, BRN_AND_LRR, ROOF" at bounding box center [125, 304] width 224 height 9
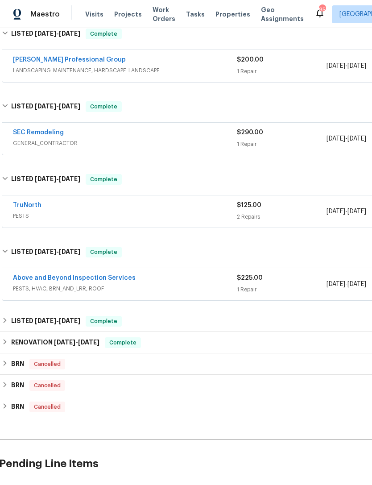
scroll to position [2502, 1]
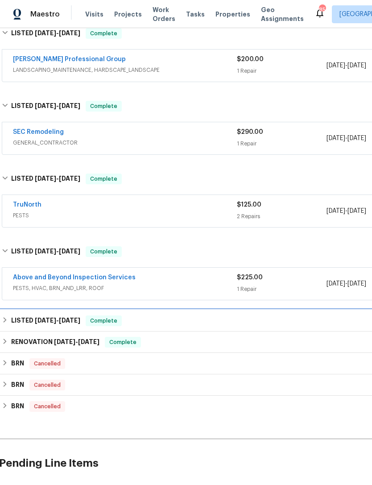
click at [133, 315] on div "LISTED 3/8/24 - 3/9/24 Complete" at bounding box center [251, 320] width 499 height 11
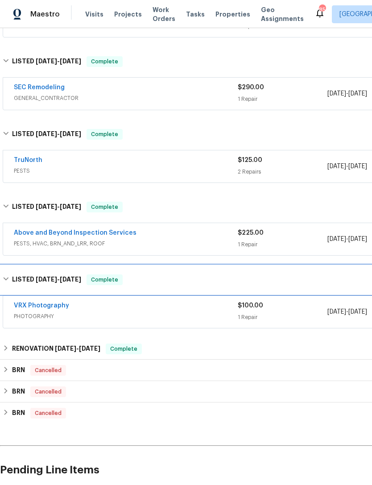
scroll to position [2548, 0]
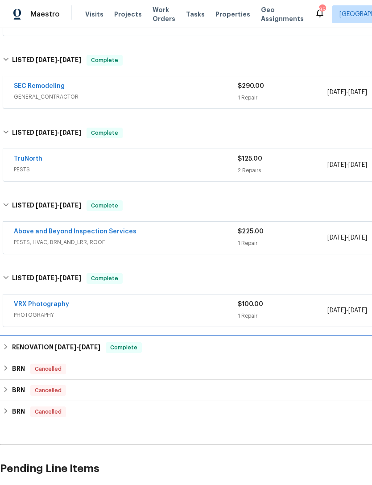
click at [149, 342] on div "RENOVATION 1/29/24 - 2/22/24 Complete" at bounding box center [252, 347] width 499 height 11
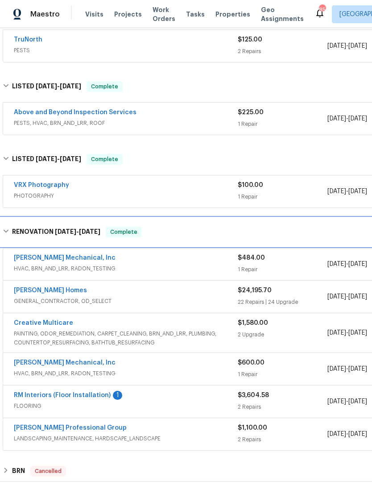
scroll to position [2668, 0]
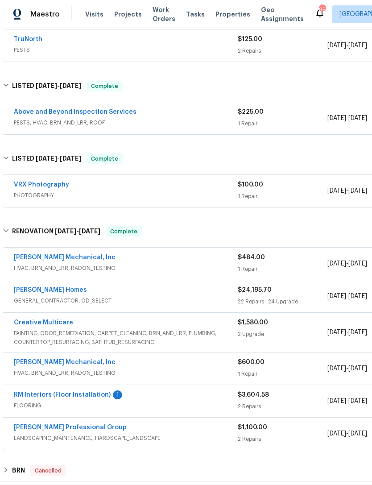
click at [128, 296] on span "GENERAL_CONTRACTOR, OD_SELECT" at bounding box center [126, 300] width 224 height 9
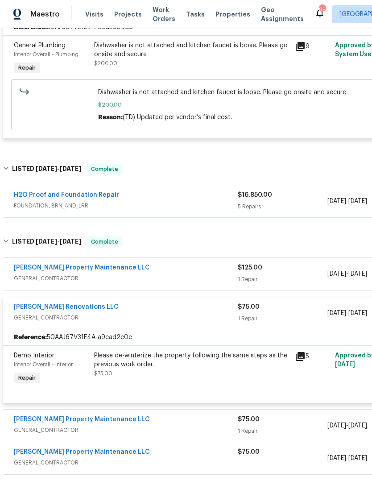
scroll to position [1899, 0]
click at [108, 302] on div "Aseem Renovations LLC" at bounding box center [126, 307] width 224 height 11
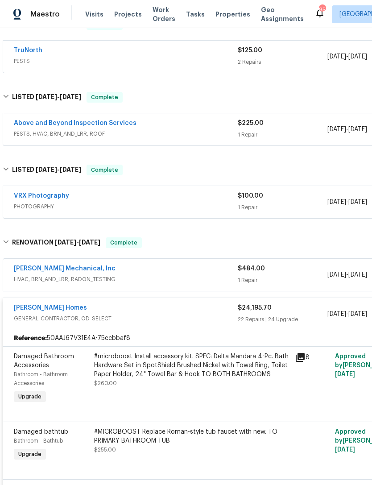
scroll to position [2571, 0]
click at [138, 314] on span "GENERAL_CONTRACTOR, OD_SELECT" at bounding box center [126, 318] width 224 height 9
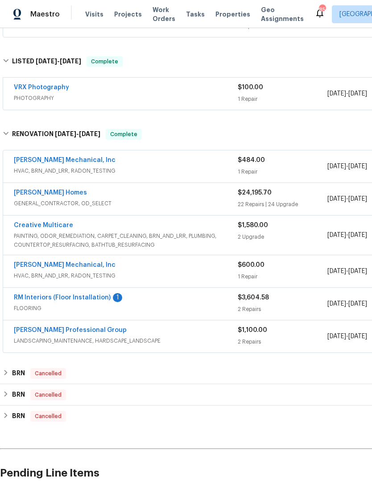
scroll to position [2679, 0]
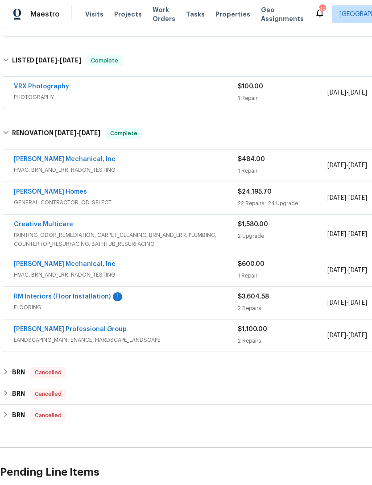
click at [132, 325] on div "Ramsey's Professional Group" at bounding box center [126, 330] width 224 height 11
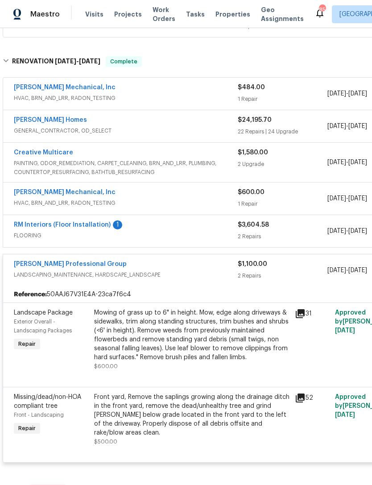
scroll to position [2752, 0]
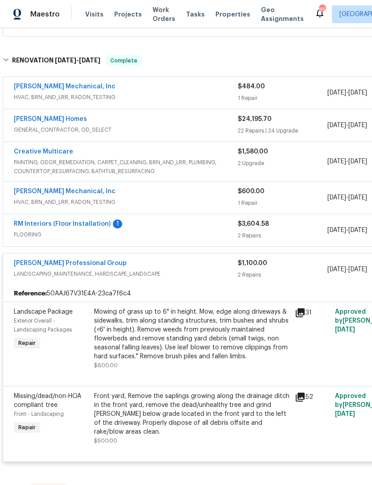
click at [45, 309] on span "Landscape Package" at bounding box center [43, 312] width 59 height 6
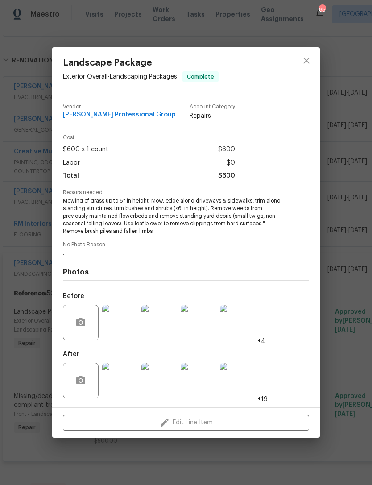
click at [128, 327] on img at bounding box center [120, 323] width 36 height 36
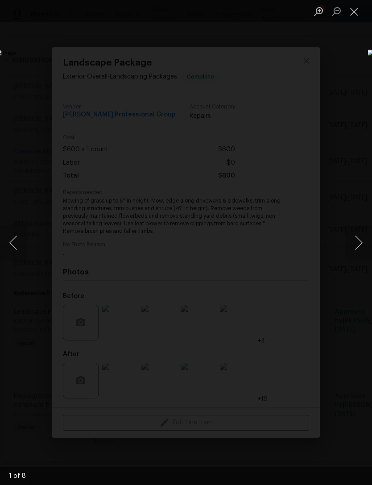
click at [358, 246] on button "Next image" at bounding box center [358, 243] width 27 height 36
click at [355, 243] on button "Next image" at bounding box center [358, 243] width 27 height 36
click at [355, 244] on button "Next image" at bounding box center [358, 243] width 27 height 36
click at [356, 243] on button "Next image" at bounding box center [358, 243] width 27 height 36
click at [354, 245] on button "Next image" at bounding box center [358, 243] width 27 height 36
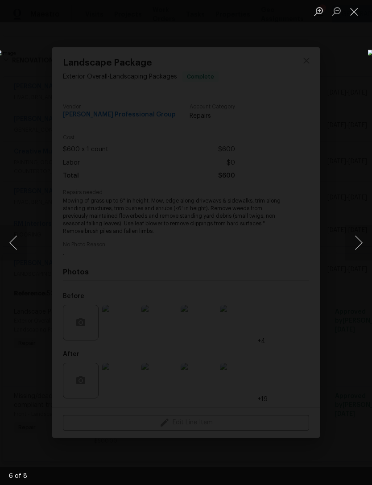
click at [354, 244] on button "Next image" at bounding box center [358, 243] width 27 height 36
click at [354, 242] on button "Next image" at bounding box center [358, 243] width 27 height 36
click at [354, 243] on button "Next image" at bounding box center [358, 243] width 27 height 36
click at [354, 242] on button "Next image" at bounding box center [358, 243] width 27 height 36
click at [354, 246] on button "Next image" at bounding box center [358, 243] width 27 height 36
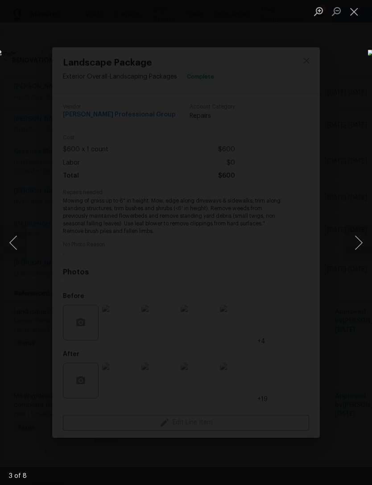
click at [354, 244] on button "Next image" at bounding box center [358, 243] width 27 height 36
click at [353, 244] on button "Next image" at bounding box center [358, 243] width 27 height 36
click at [357, 51] on div "Lightbox" at bounding box center [186, 242] width 372 height 485
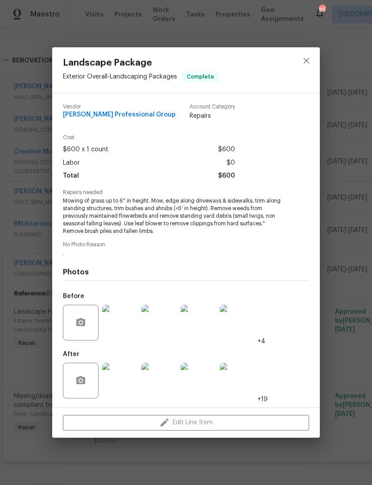
click at [124, 372] on img at bounding box center [120, 381] width 36 height 36
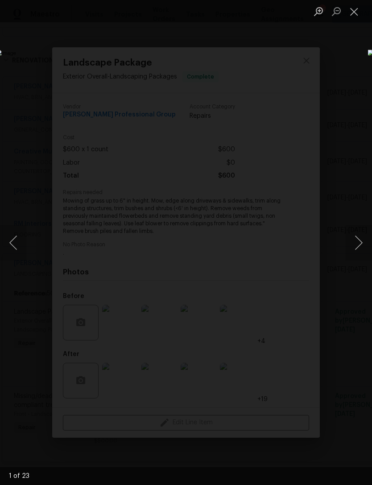
click at [360, 236] on button "Next image" at bounding box center [358, 243] width 27 height 36
click at [355, 233] on button "Next image" at bounding box center [358, 243] width 27 height 36
click at [356, 236] on button "Next image" at bounding box center [358, 243] width 27 height 36
click at [355, 235] on button "Next image" at bounding box center [358, 243] width 27 height 36
click at [355, 234] on button "Next image" at bounding box center [358, 243] width 27 height 36
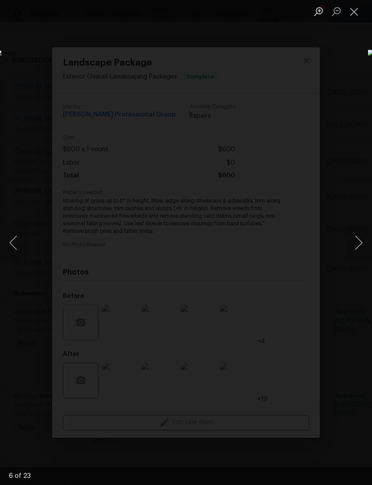
click at [356, 236] on button "Next image" at bounding box center [358, 243] width 27 height 36
click at [354, 234] on button "Next image" at bounding box center [358, 243] width 27 height 36
click at [353, 233] on button "Next image" at bounding box center [358, 243] width 27 height 36
click at [354, 233] on button "Next image" at bounding box center [358, 243] width 27 height 36
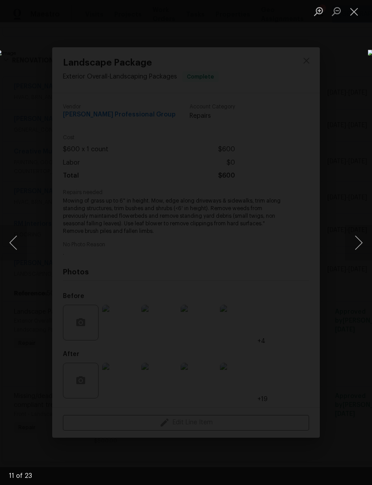
click at [355, 238] on button "Next image" at bounding box center [358, 243] width 27 height 36
click at [353, 243] on button "Next image" at bounding box center [358, 243] width 27 height 36
click at [351, 239] on button "Next image" at bounding box center [358, 243] width 27 height 36
click at [351, 240] on button "Next image" at bounding box center [358, 243] width 27 height 36
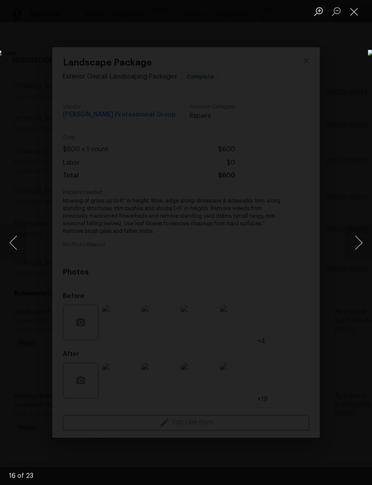
click at [16, 238] on button "Previous image" at bounding box center [13, 243] width 27 height 36
click at [18, 247] on button "Previous image" at bounding box center [13, 243] width 27 height 36
click at [20, 248] on button "Previous image" at bounding box center [13, 243] width 27 height 36
click at [342, 73] on div "Lightbox" at bounding box center [186, 242] width 372 height 485
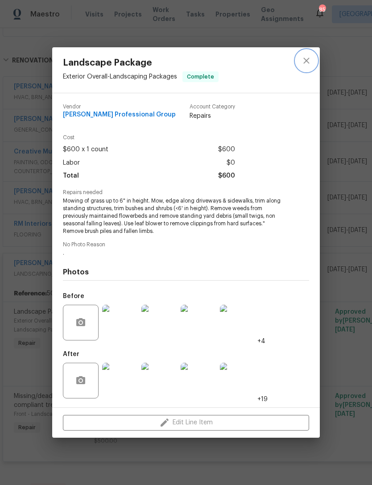
click at [310, 61] on icon "close" at bounding box center [306, 60] width 11 height 11
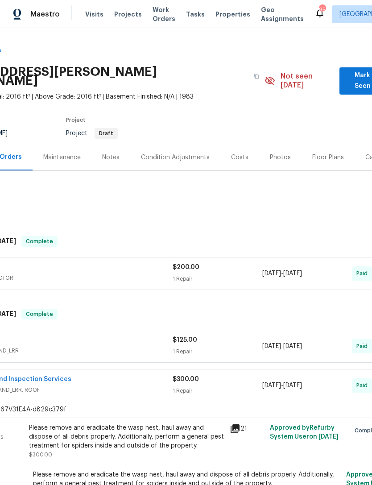
scroll to position [0, 65]
click at [109, 156] on div "Notes" at bounding box center [110, 157] width 39 height 26
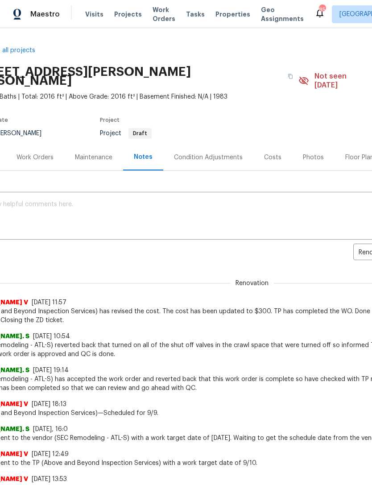
scroll to position [0, 31]
click at [44, 160] on div "Work Orders" at bounding box center [35, 157] width 58 height 26
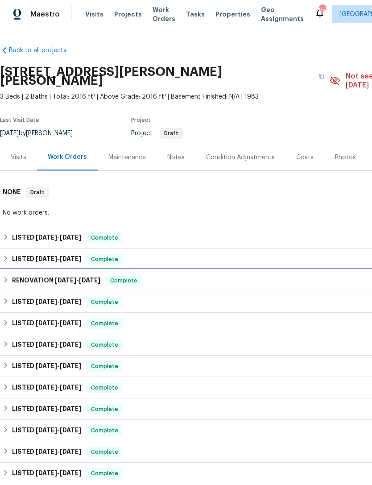
click at [48, 275] on h6 "RENOVATION 5/20/25 - 5/26/25" at bounding box center [56, 280] width 88 height 11
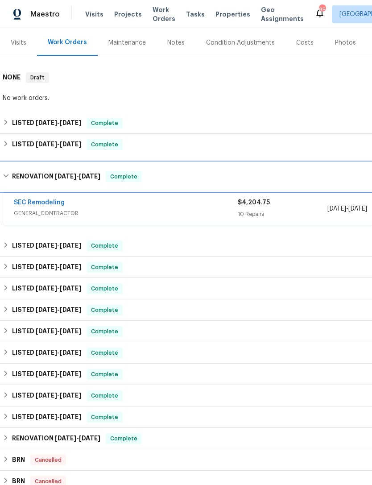
scroll to position [120, 0]
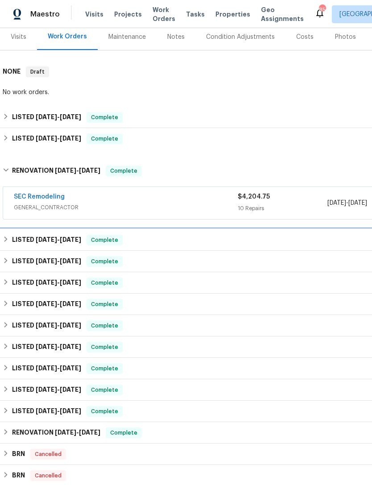
click at [50, 236] on span "5/13/25" at bounding box center [46, 239] width 21 height 6
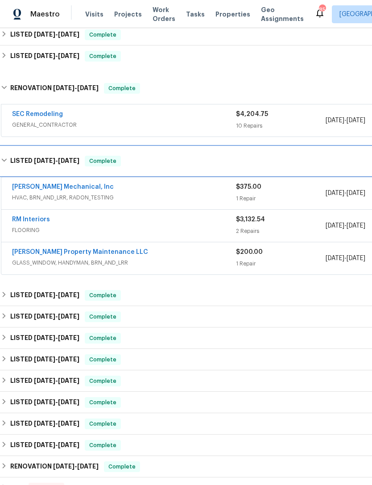
scroll to position [203, 2]
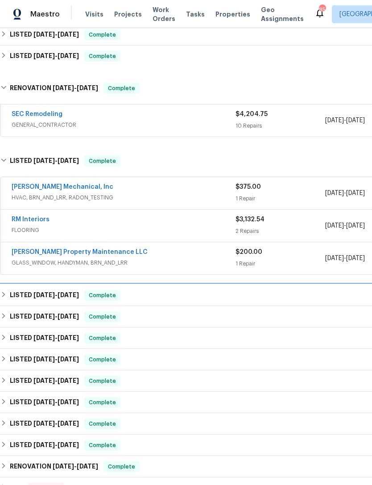
click at [49, 292] on span "3/6/25" at bounding box center [43, 295] width 21 height 6
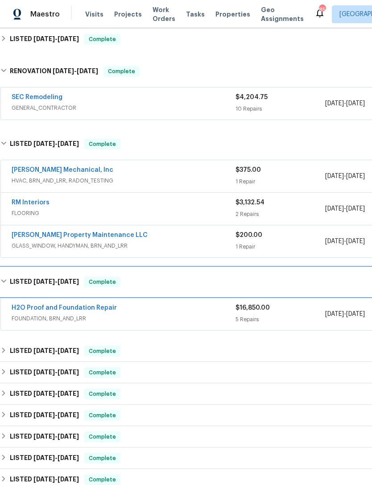
scroll to position [220, 2]
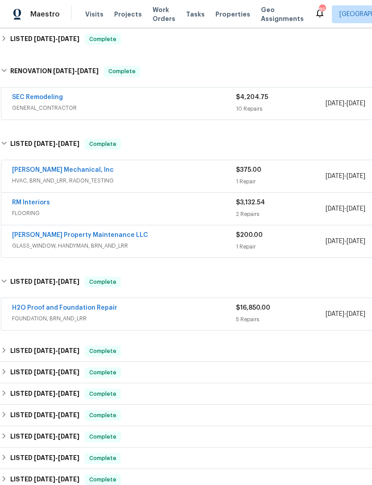
click at [52, 305] on link "H2O Proof and Foundation Repair" at bounding box center [64, 308] width 105 height 6
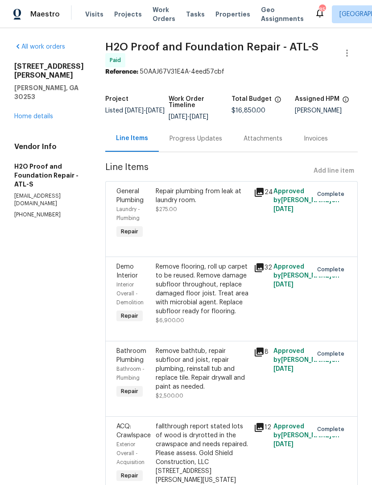
scroll to position [13, 0]
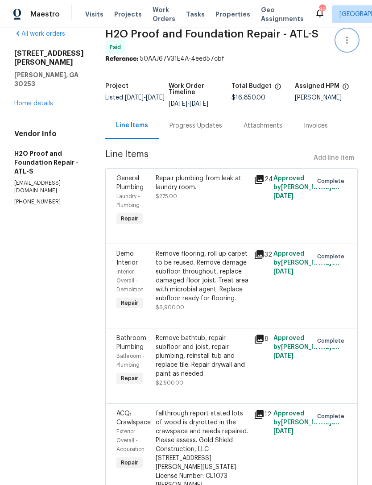
click at [346, 42] on icon "button" at bounding box center [347, 40] width 11 height 11
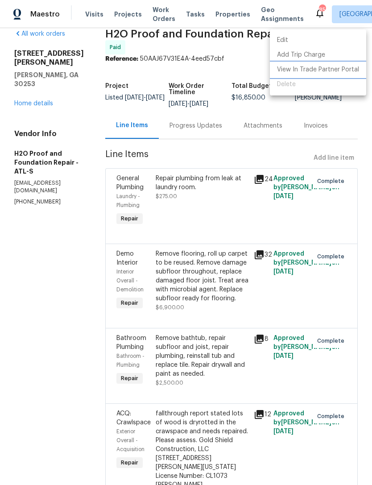
click at [326, 70] on li "View In Trade Partner Portal" at bounding box center [318, 69] width 96 height 15
